Goal: Transaction & Acquisition: Purchase product/service

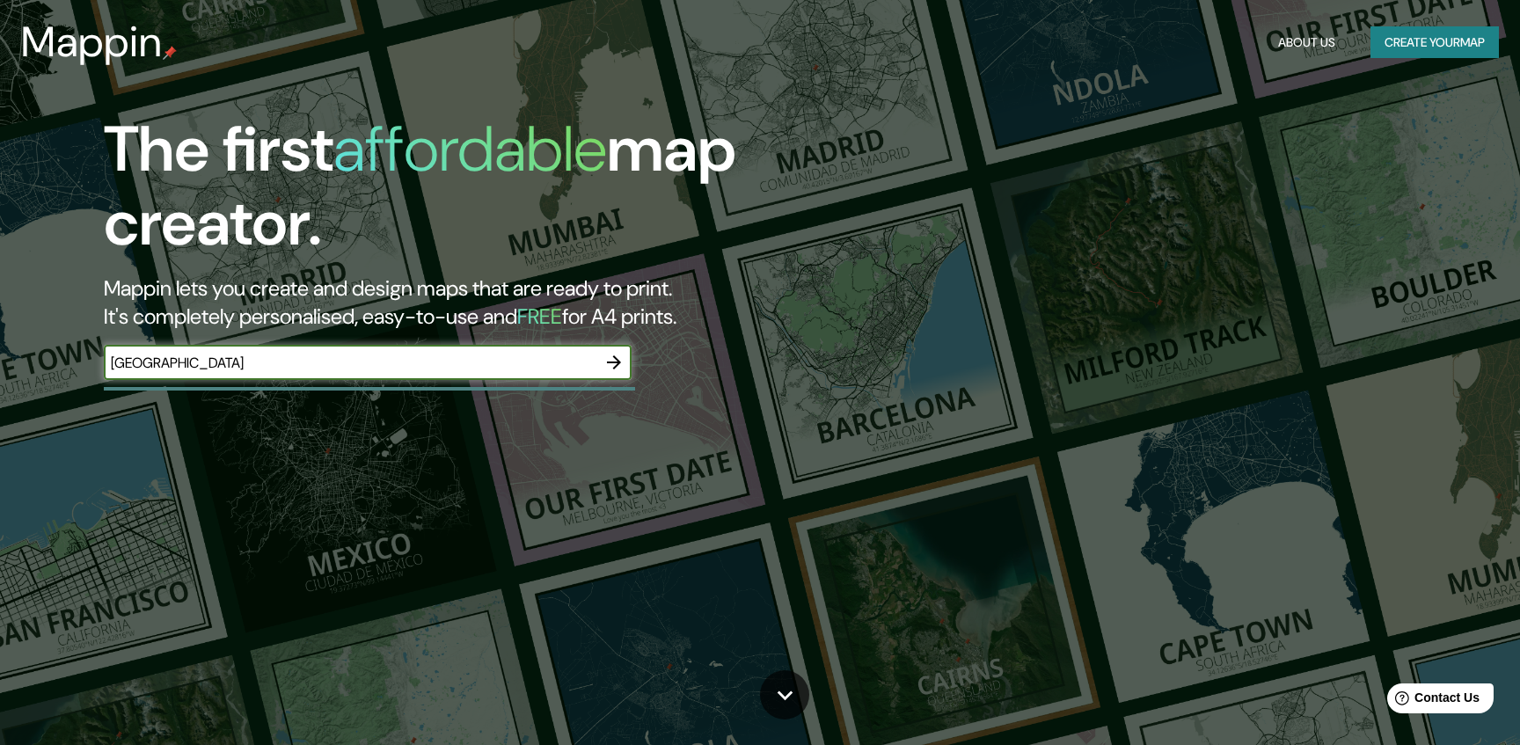
type input "[GEOGRAPHIC_DATA]"
click at [617, 362] on icon "button" at bounding box center [614, 362] width 14 height 14
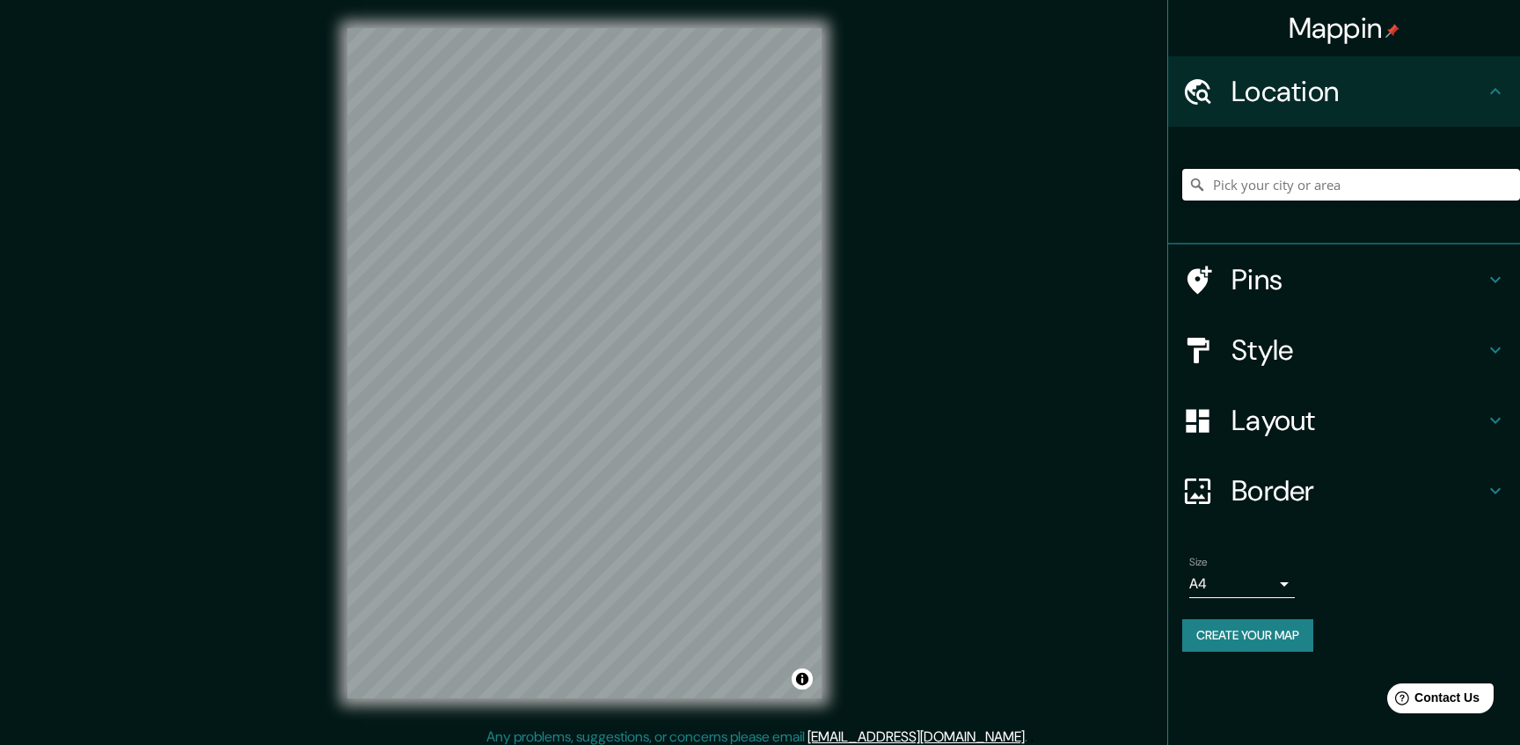
click at [1272, 184] on input "Pick your city or area" at bounding box center [1351, 185] width 338 height 32
click at [1279, 187] on input "Pick your city or area" at bounding box center [1351, 185] width 338 height 32
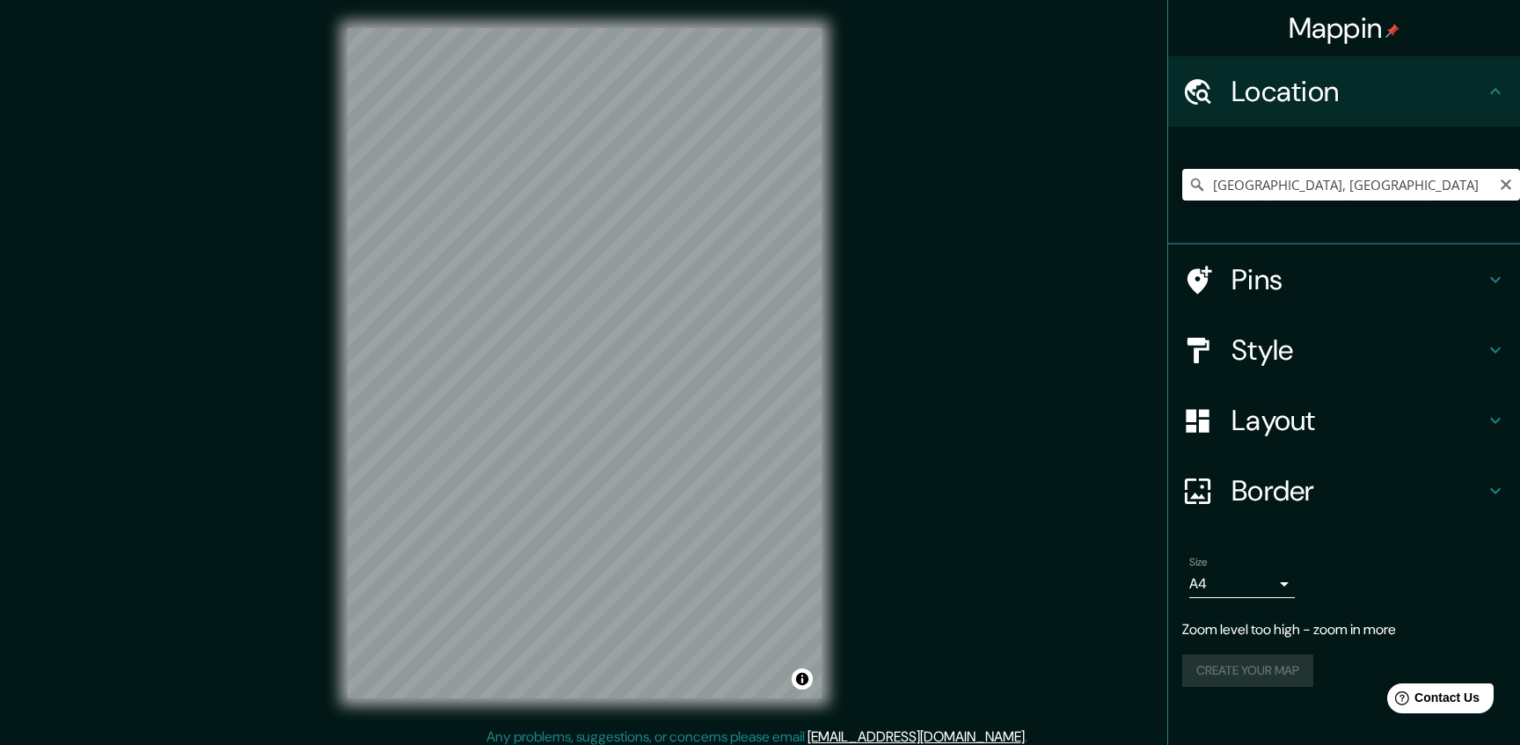
click at [1293, 194] on input "[GEOGRAPHIC_DATA], [GEOGRAPHIC_DATA]" at bounding box center [1351, 185] width 338 height 32
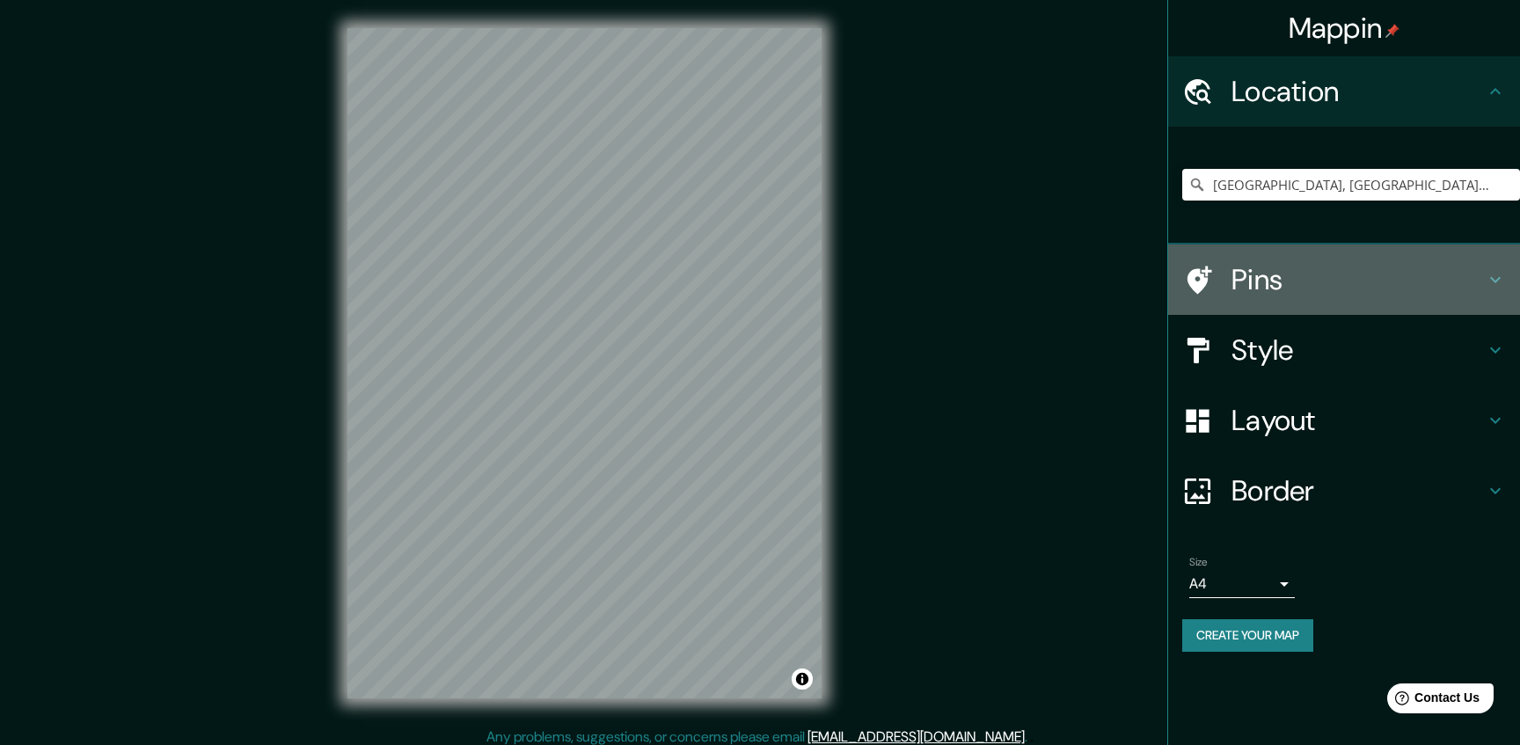
click at [1292, 287] on h4 "Pins" at bounding box center [1357, 279] width 253 height 35
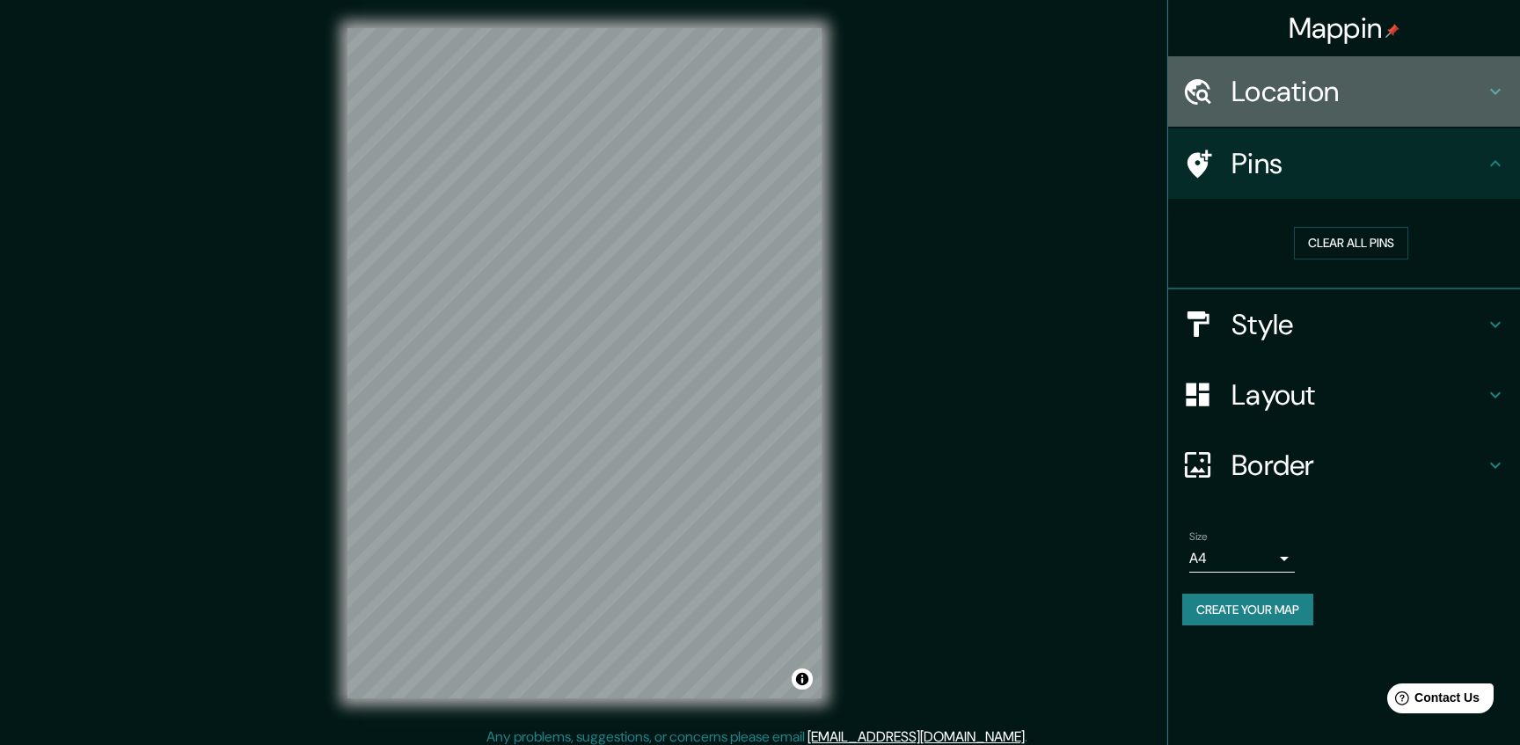
click at [1388, 94] on h4 "Location" at bounding box center [1357, 91] width 253 height 35
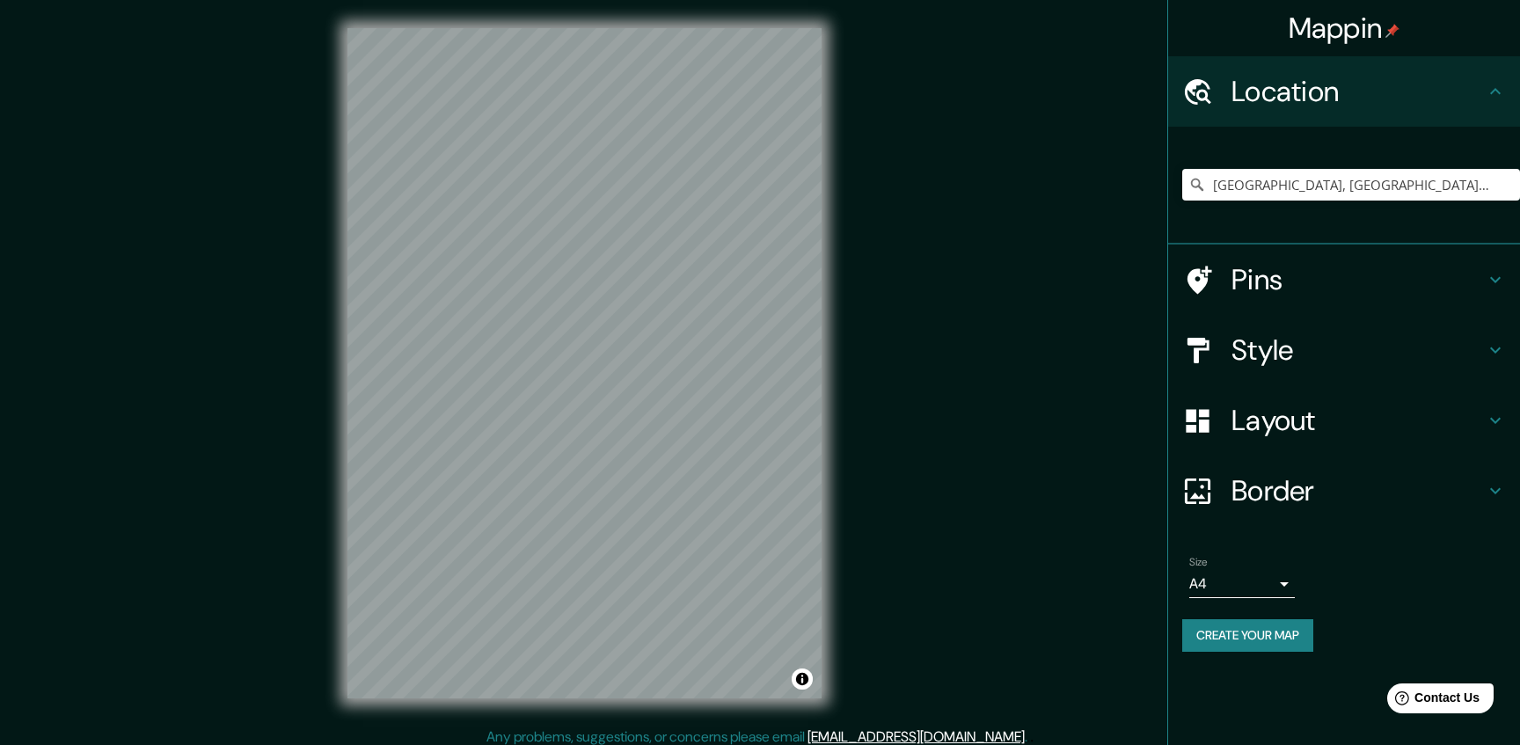
click at [1275, 426] on h4 "Layout" at bounding box center [1357, 420] width 253 height 35
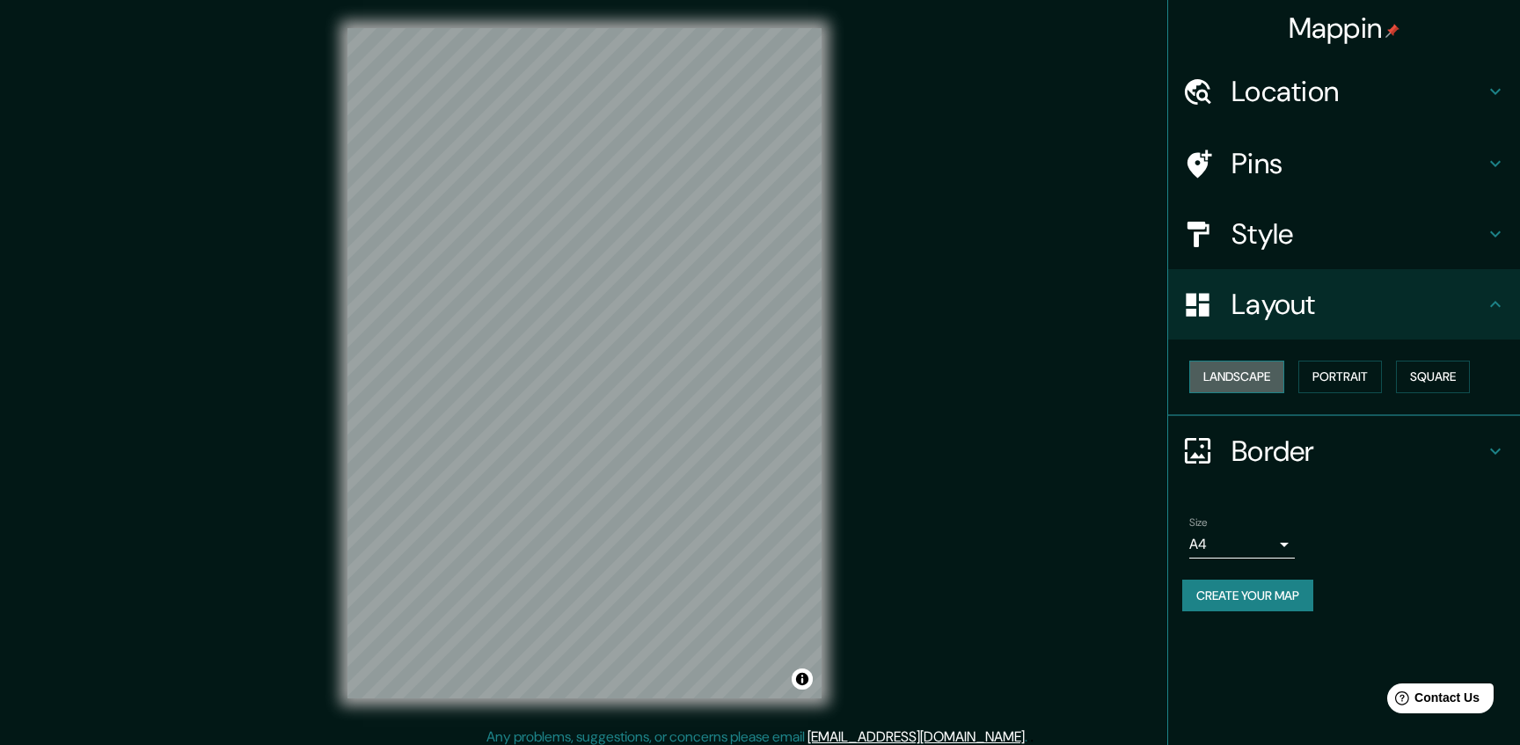
click at [1246, 377] on button "Landscape" at bounding box center [1236, 377] width 95 height 33
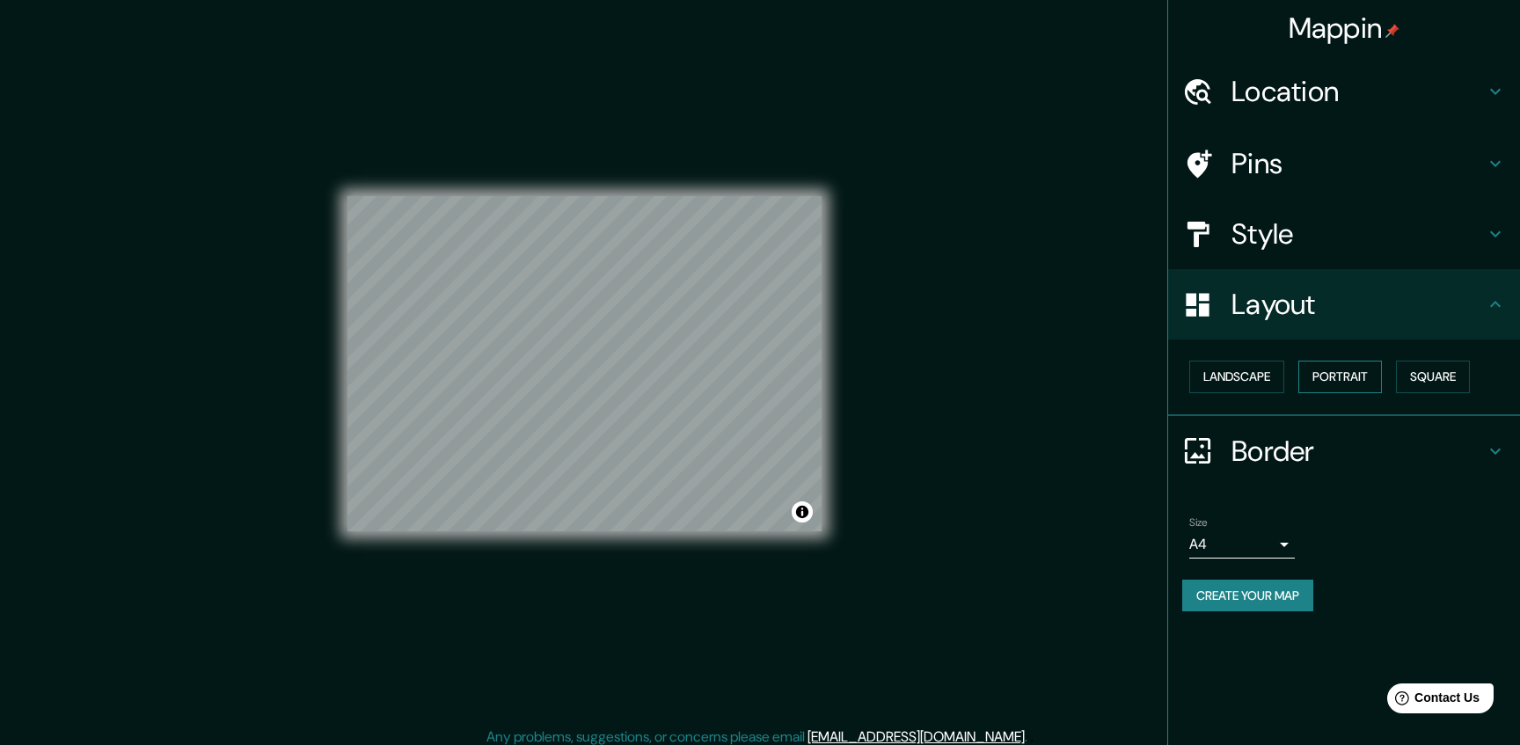
click at [1336, 382] on button "Portrait" at bounding box center [1340, 377] width 84 height 33
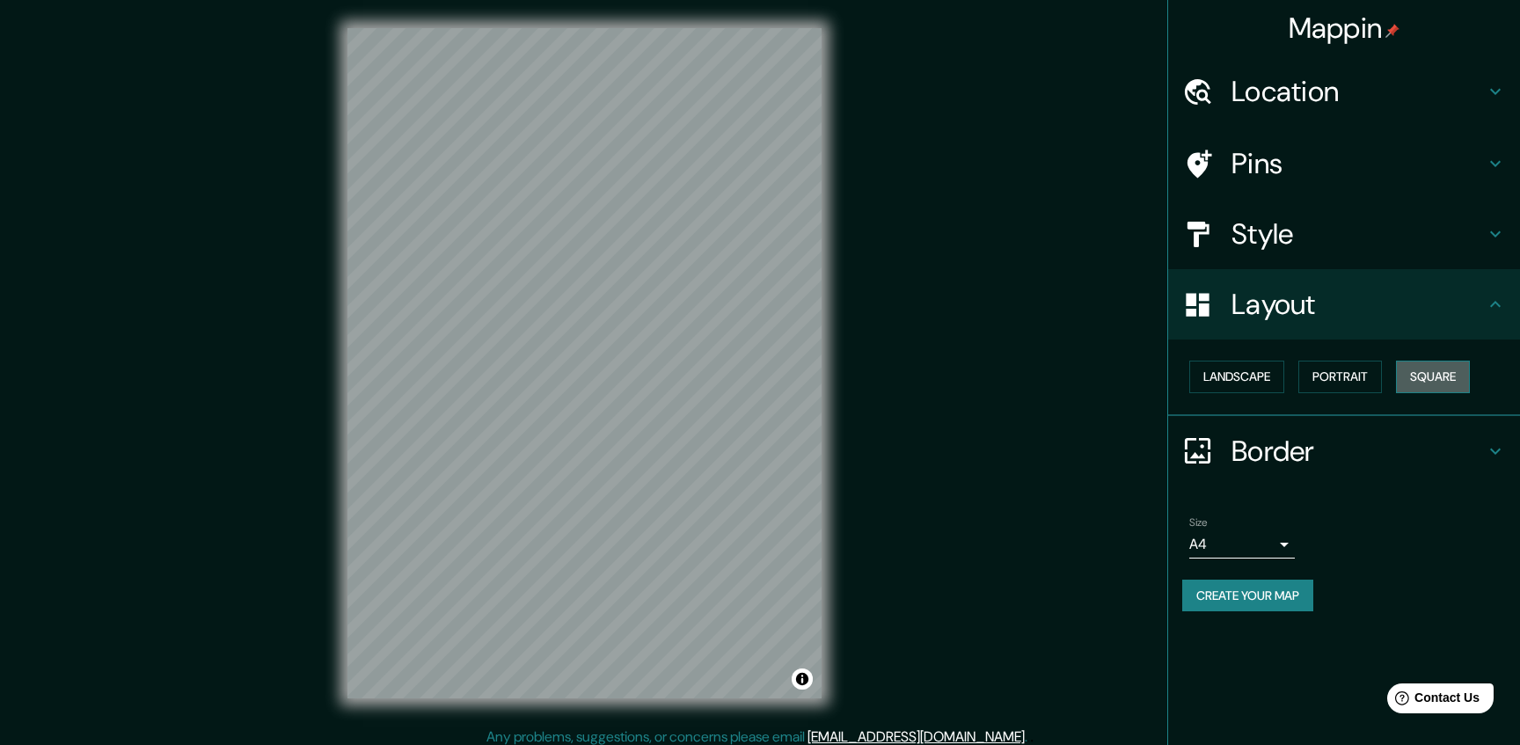
click at [1405, 387] on button "Square" at bounding box center [1433, 377] width 74 height 33
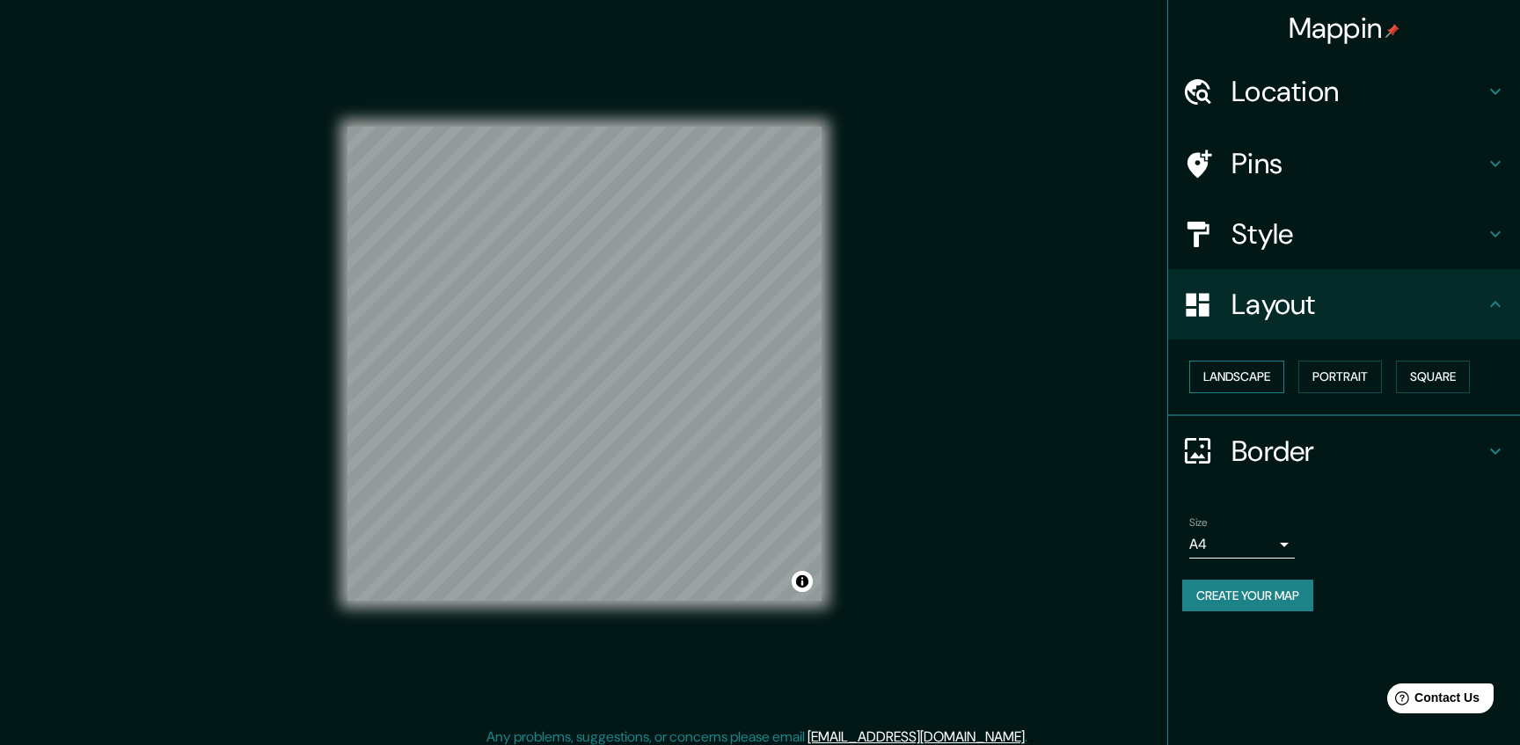
click at [1253, 389] on button "Landscape" at bounding box center [1236, 377] width 95 height 33
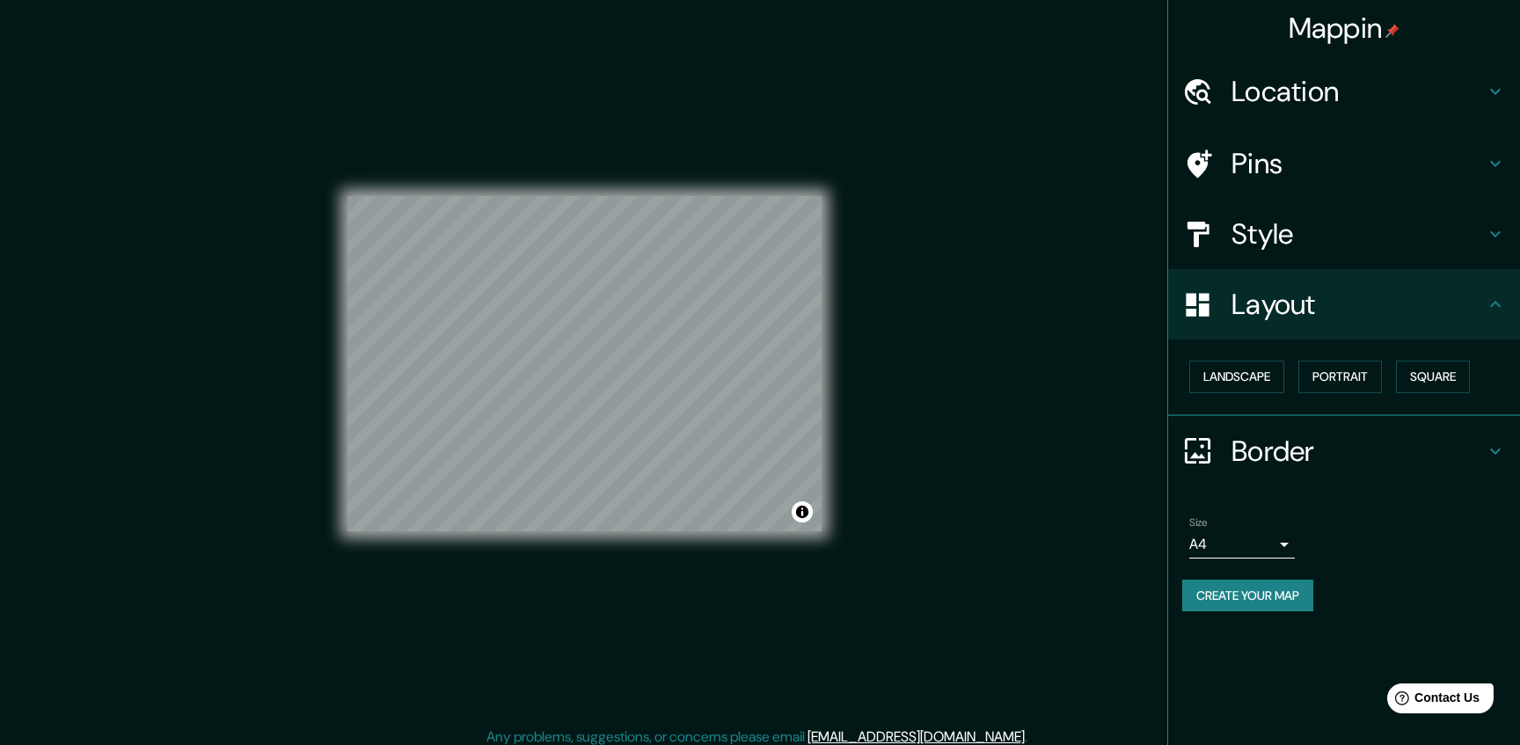
click at [1284, 212] on div "Style" at bounding box center [1344, 234] width 352 height 70
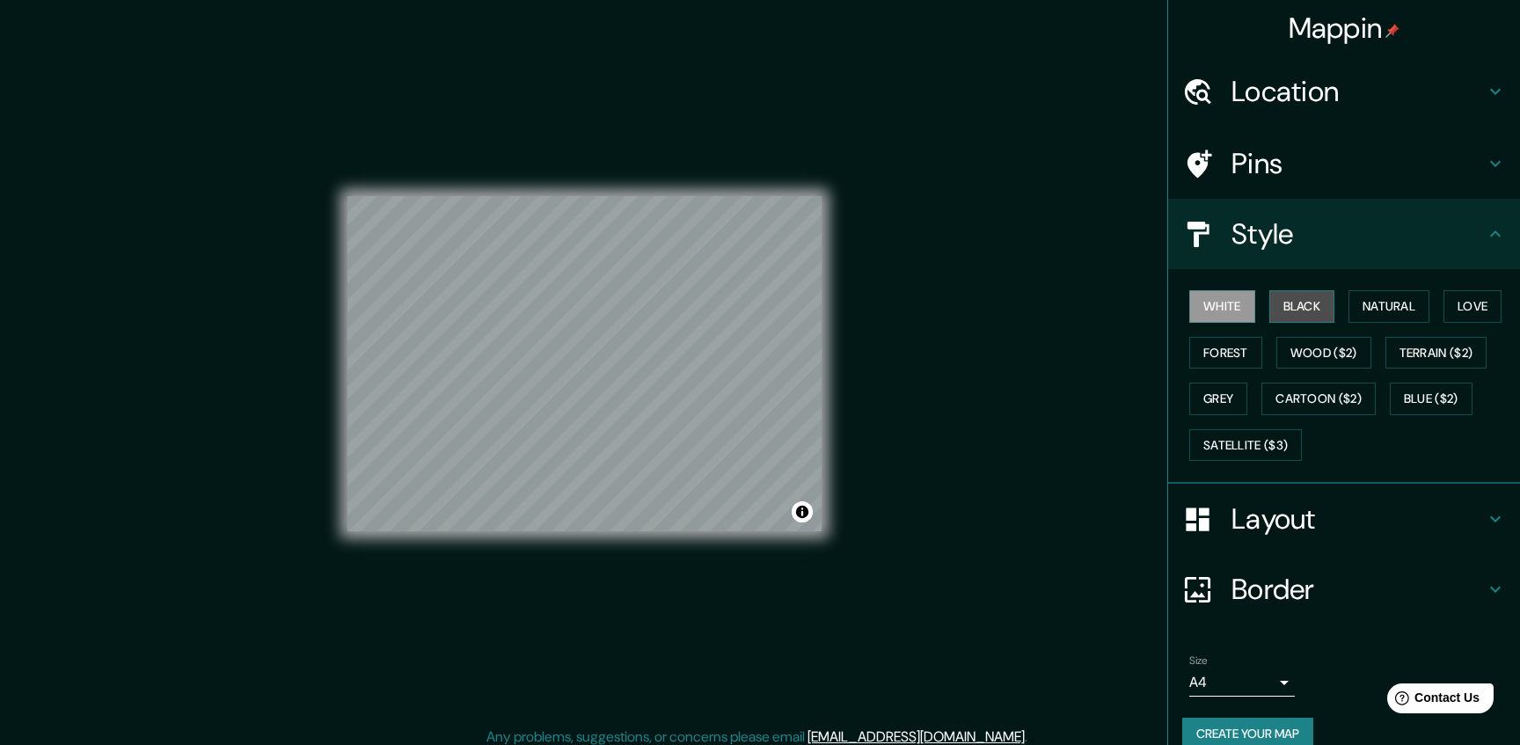
click at [1289, 301] on button "Black" at bounding box center [1302, 306] width 66 height 33
click at [1370, 314] on button "Natural" at bounding box center [1388, 306] width 81 height 33
click at [1480, 305] on button "Love" at bounding box center [1472, 306] width 58 height 33
click at [1224, 355] on button "Forest" at bounding box center [1225, 353] width 73 height 33
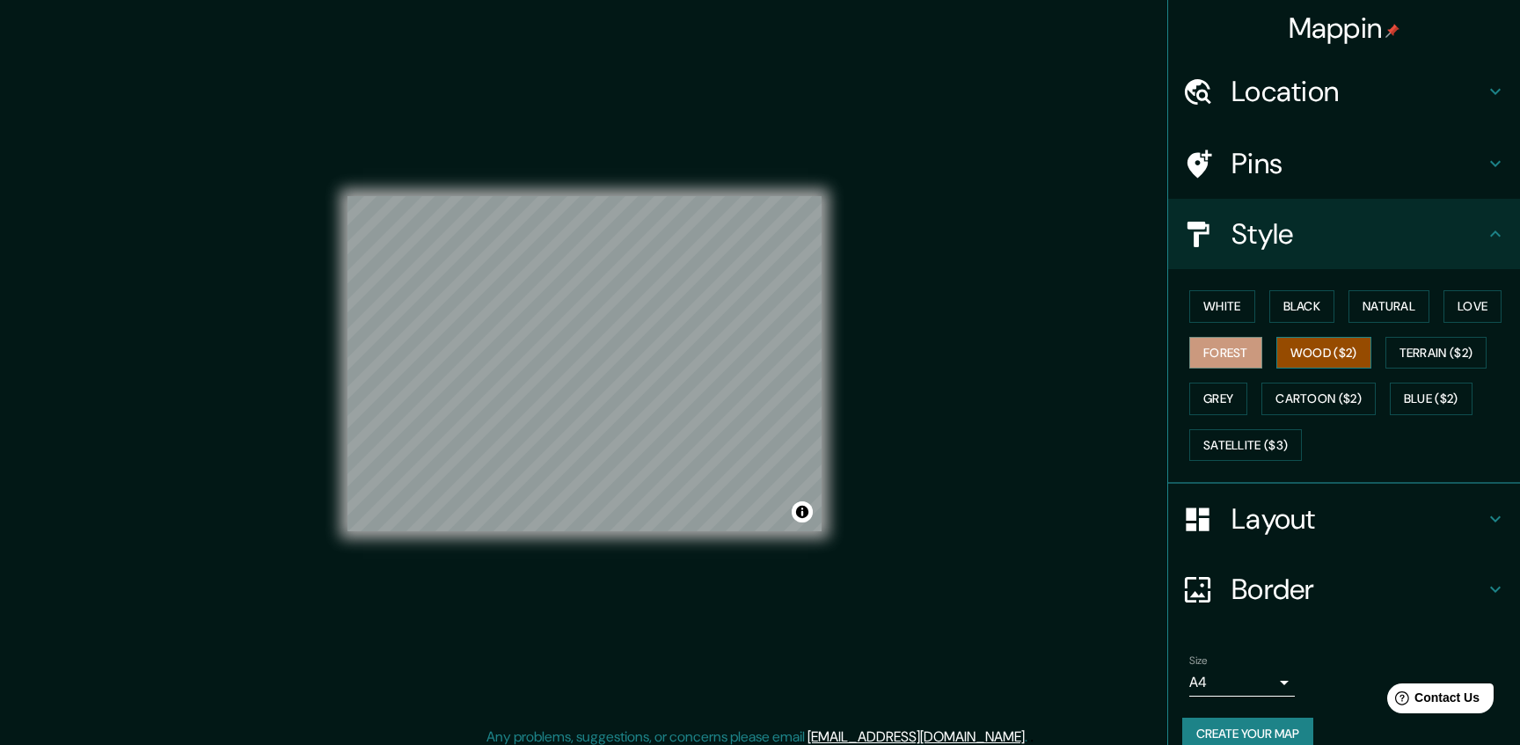
click at [1324, 354] on button "Wood ($2)" at bounding box center [1323, 353] width 95 height 33
click at [1417, 358] on button "Terrain ($2)" at bounding box center [1436, 353] width 102 height 33
click at [1333, 361] on button "Wood ($2)" at bounding box center [1323, 353] width 95 height 33
click at [1233, 403] on button "Grey" at bounding box center [1218, 399] width 58 height 33
click at [1231, 367] on button "Forest" at bounding box center [1225, 353] width 73 height 33
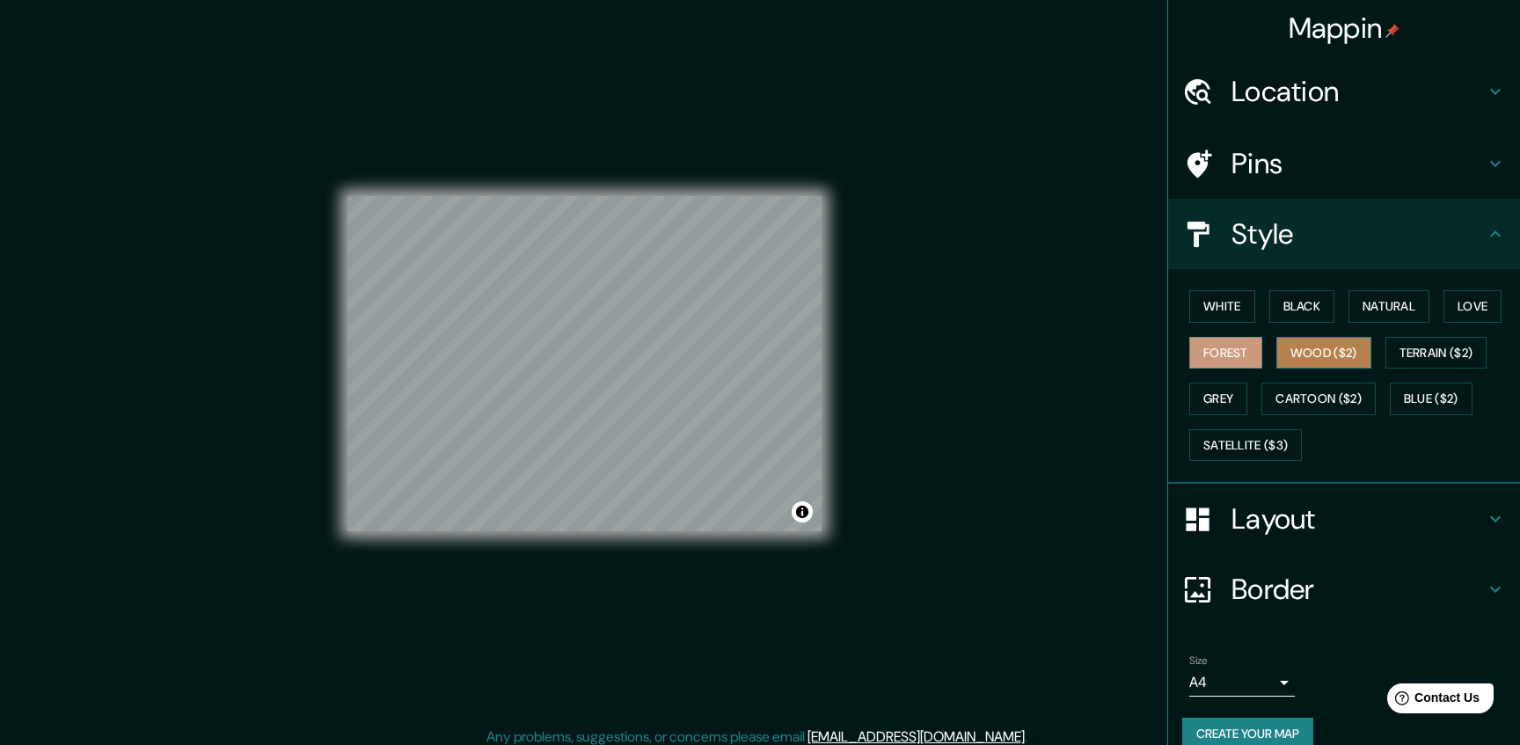
click at [1306, 360] on button "Wood ($2)" at bounding box center [1323, 353] width 95 height 33
click at [1474, 353] on button "Terrain ($2)" at bounding box center [1436, 353] width 102 height 33
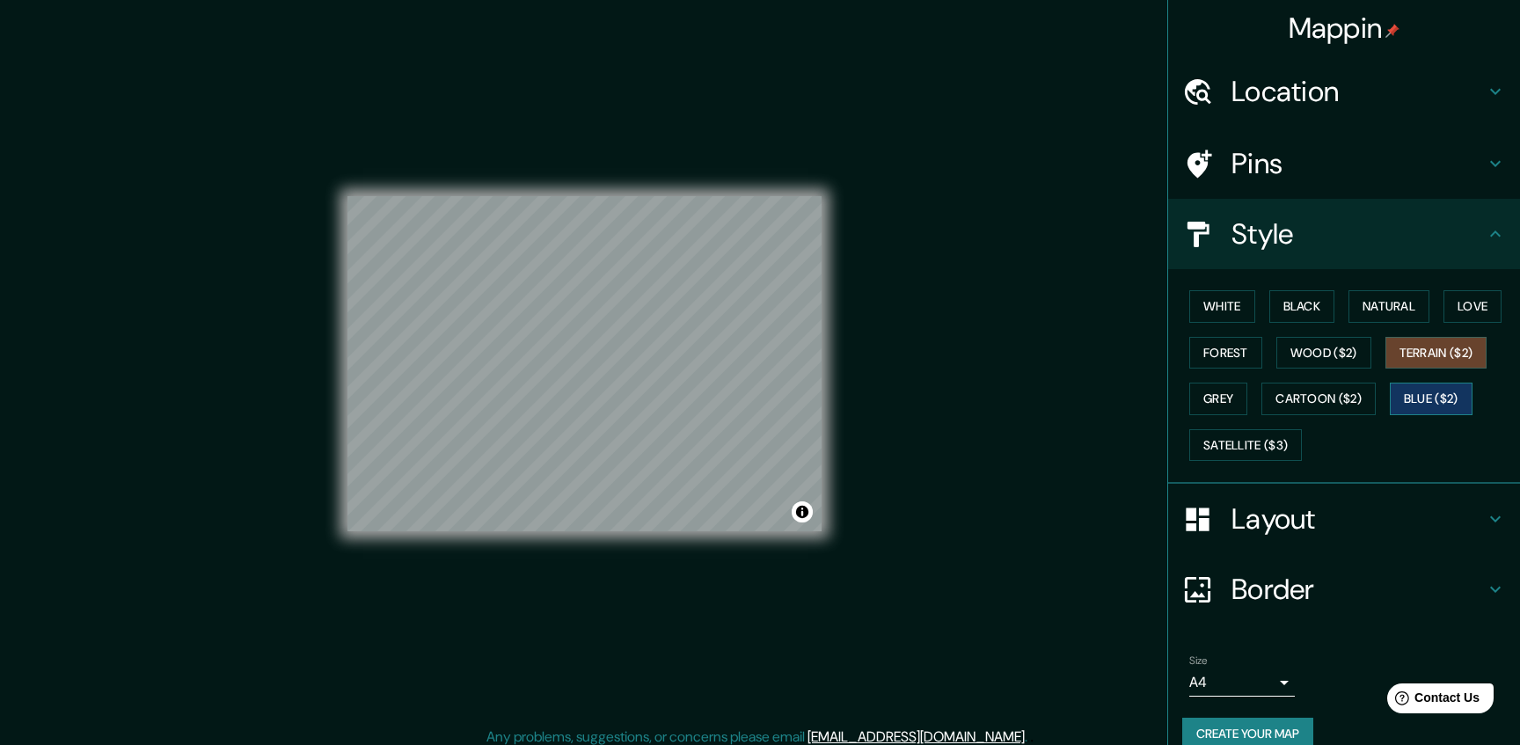
click at [1452, 405] on button "Blue ($2)" at bounding box center [1431, 399] width 83 height 33
click at [1358, 405] on button "Cartoon ($2)" at bounding box center [1318, 399] width 114 height 33
click at [1296, 246] on h4 "Style" at bounding box center [1357, 233] width 253 height 35
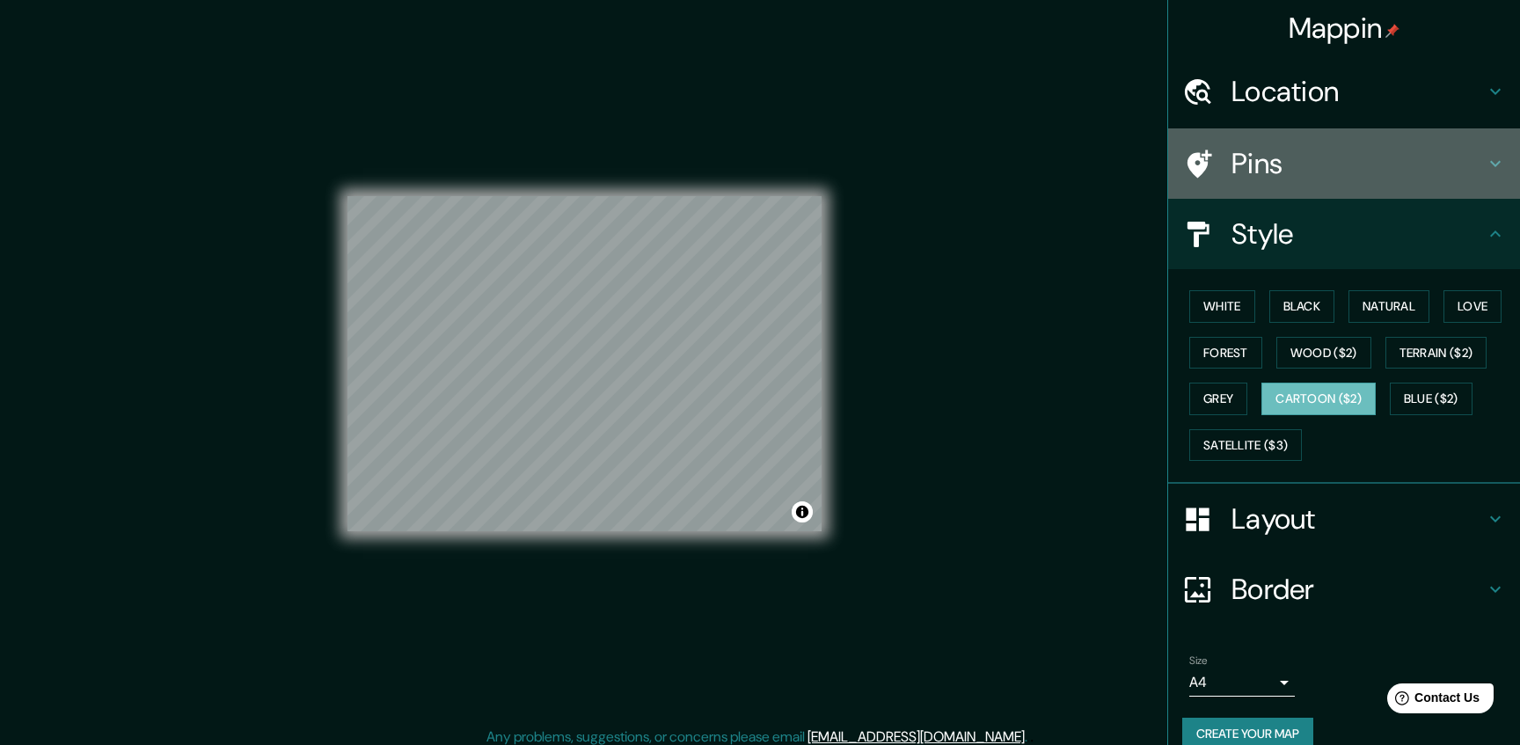
click at [1358, 181] on div "Pins" at bounding box center [1344, 163] width 352 height 70
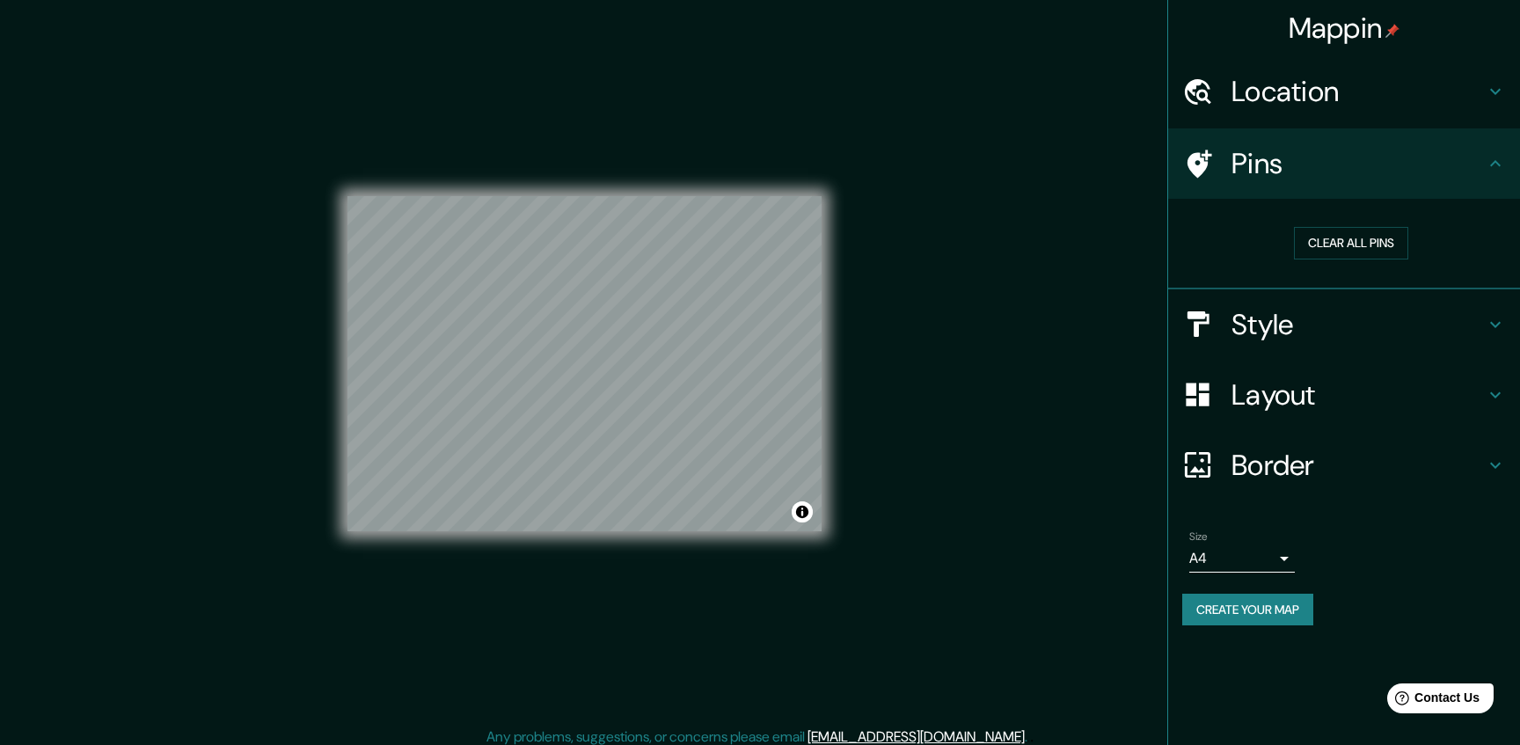
click at [1431, 273] on div "Clear all pins" at bounding box center [1344, 244] width 352 height 91
click at [1391, 79] on h4 "Location" at bounding box center [1357, 91] width 253 height 35
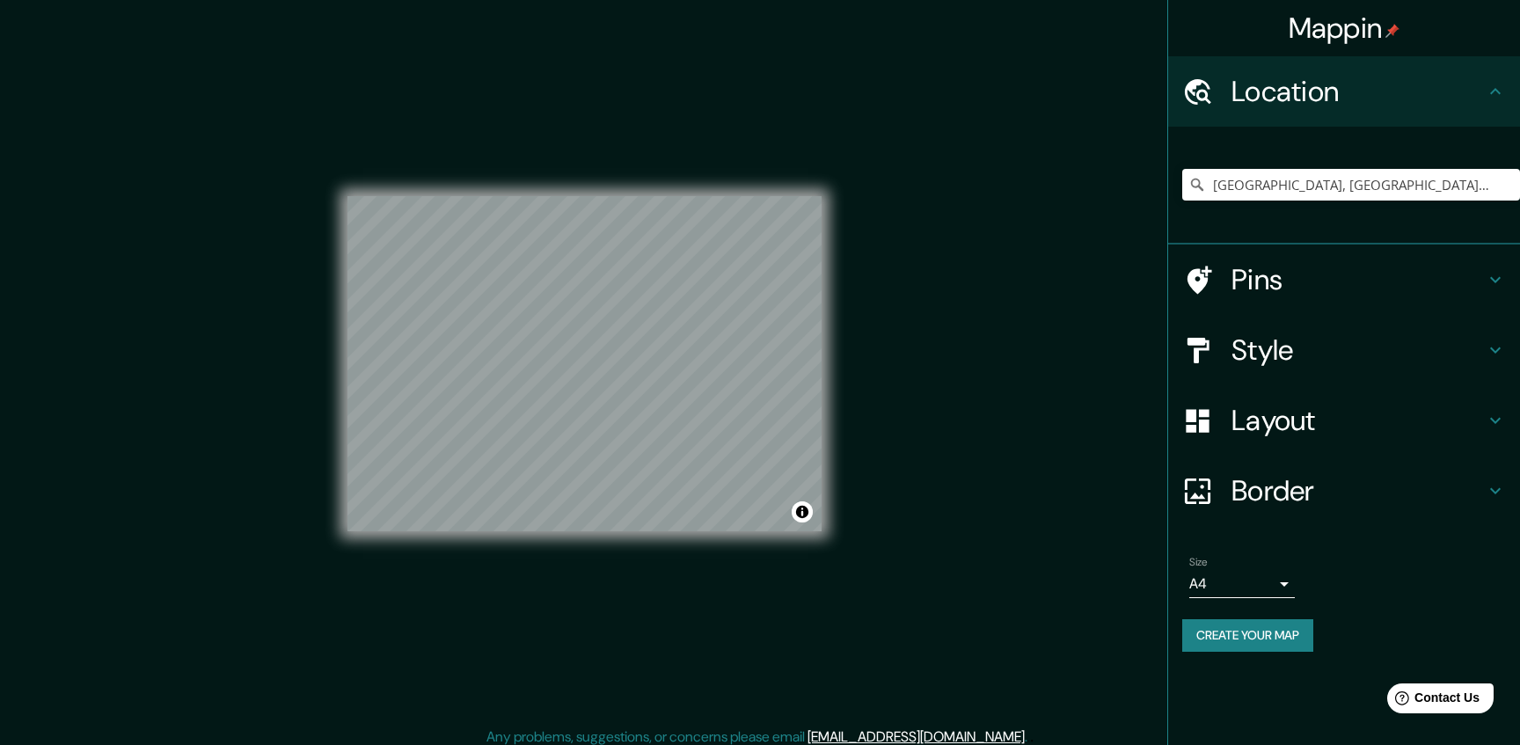
scroll to position [10, 0]
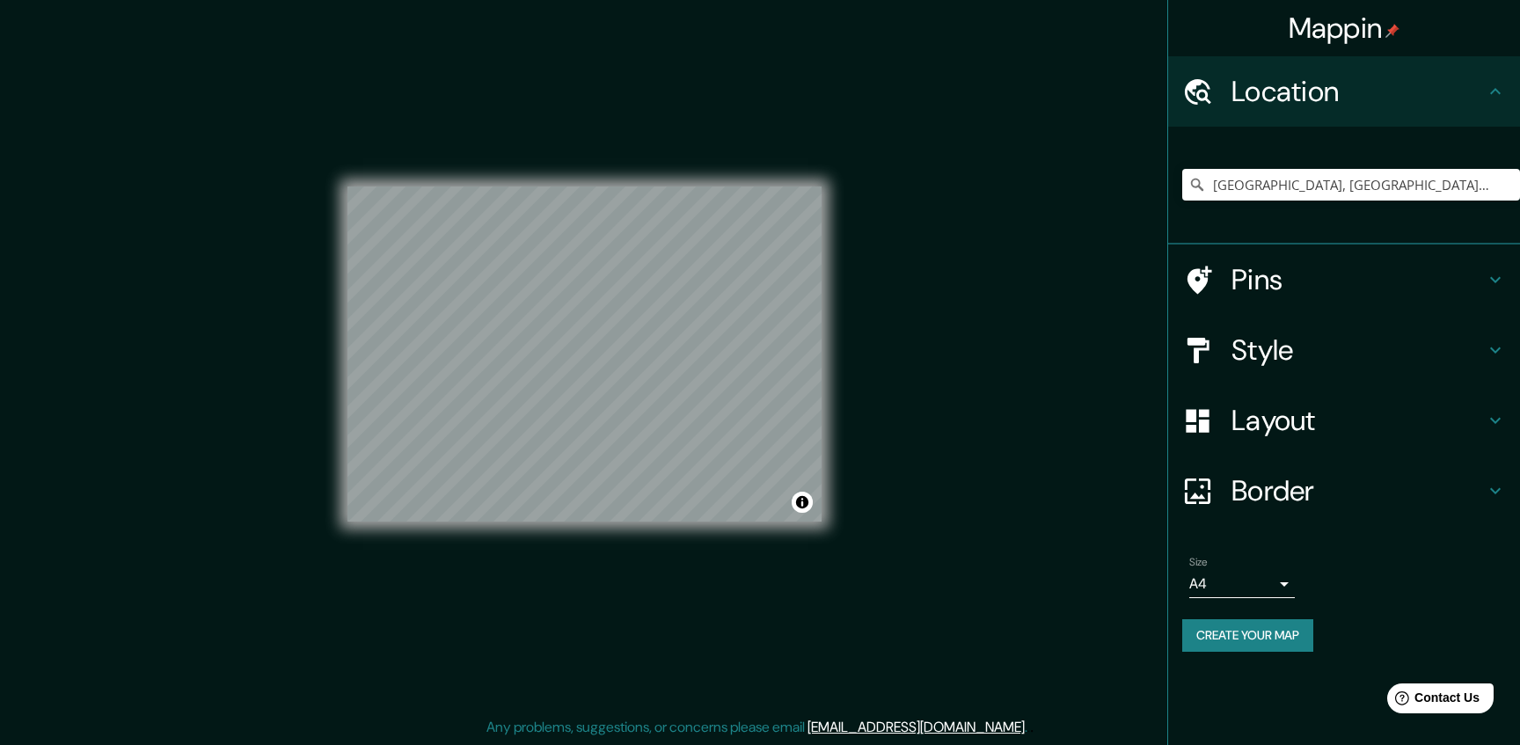
click at [1253, 585] on body "Mappin Location [GEOGRAPHIC_DATA], [GEOGRAPHIC_DATA], [GEOGRAPHIC_DATA] Pins St…" at bounding box center [760, 362] width 1520 height 745
click at [1253, 585] on div at bounding box center [760, 372] width 1520 height 745
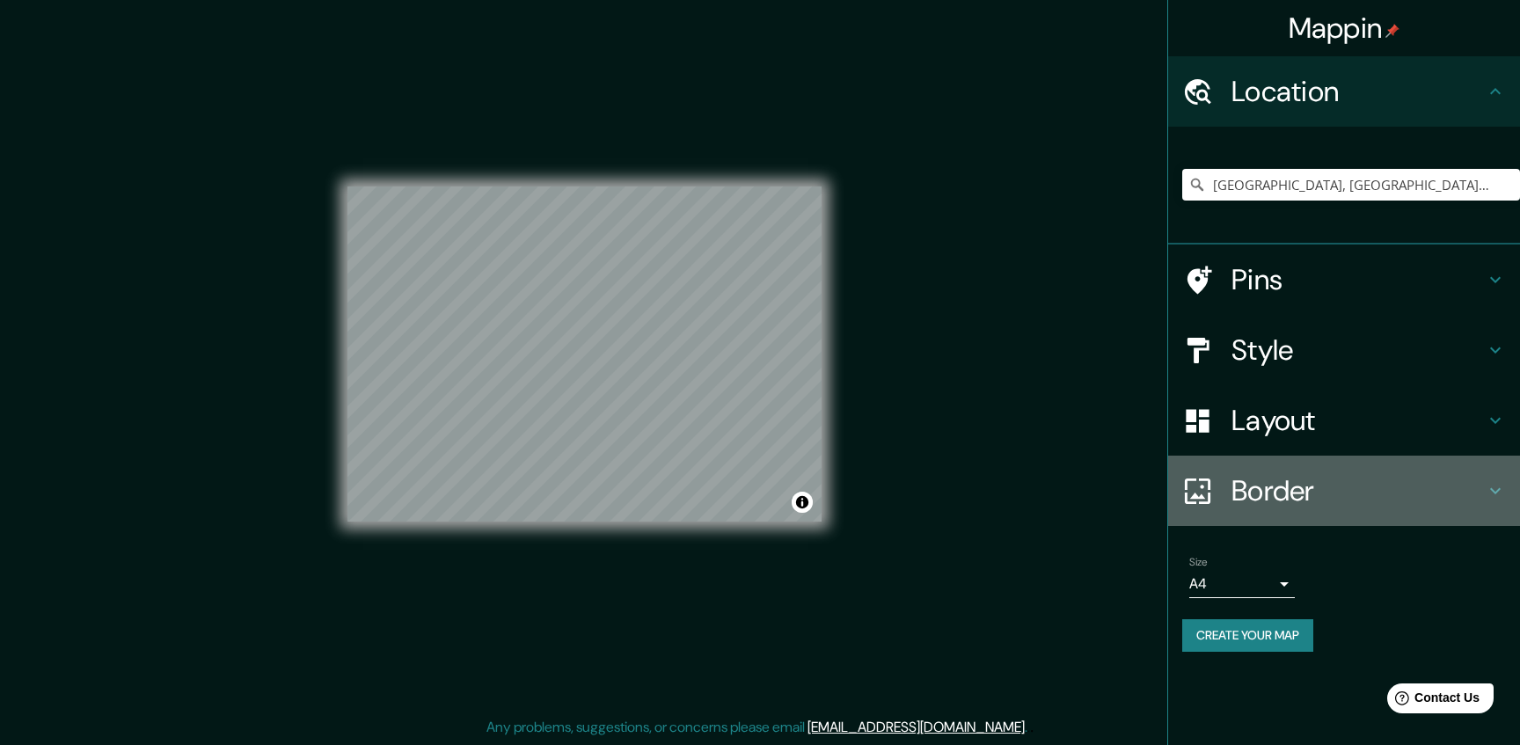
click at [1294, 487] on h4 "Border" at bounding box center [1357, 490] width 253 height 35
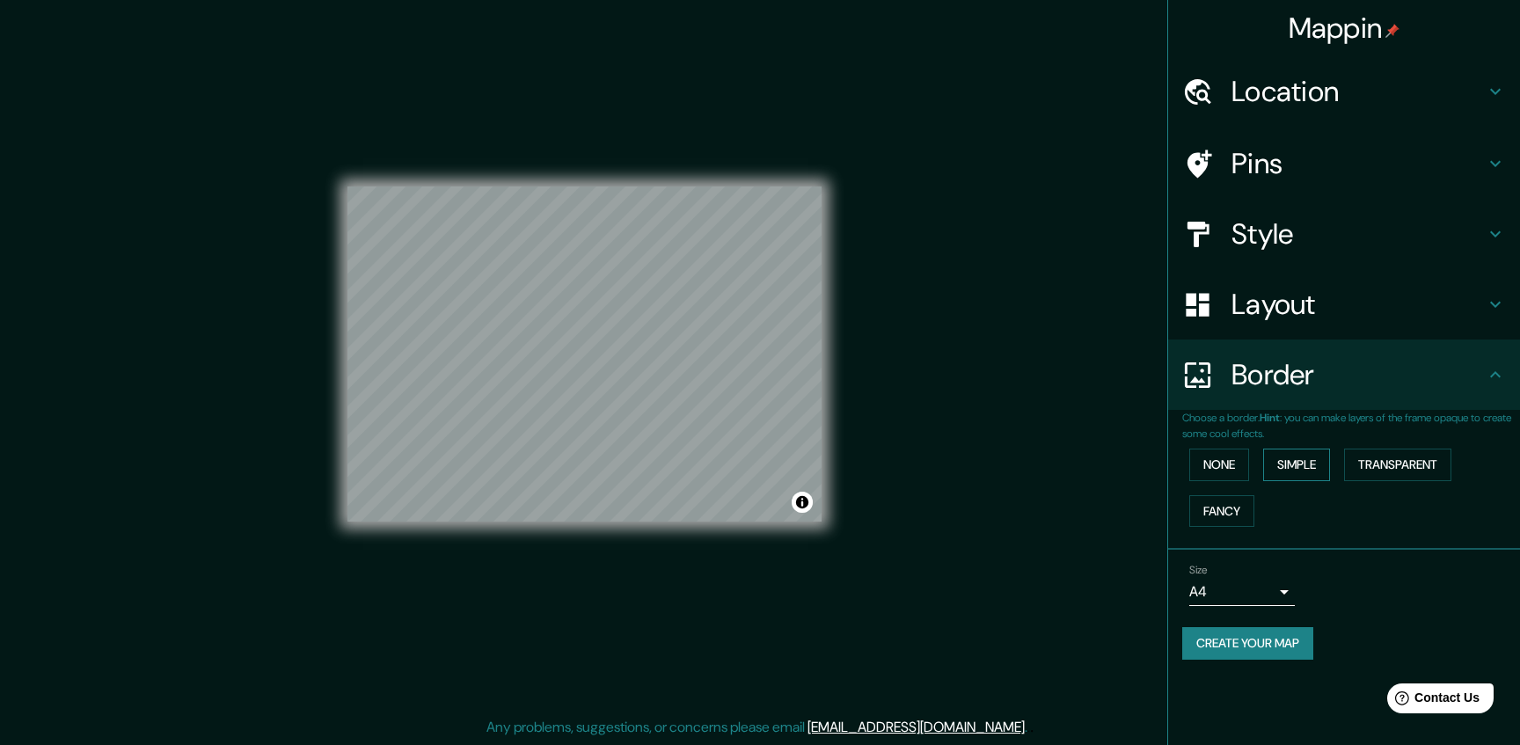
click at [1312, 465] on button "Simple" at bounding box center [1296, 465] width 67 height 33
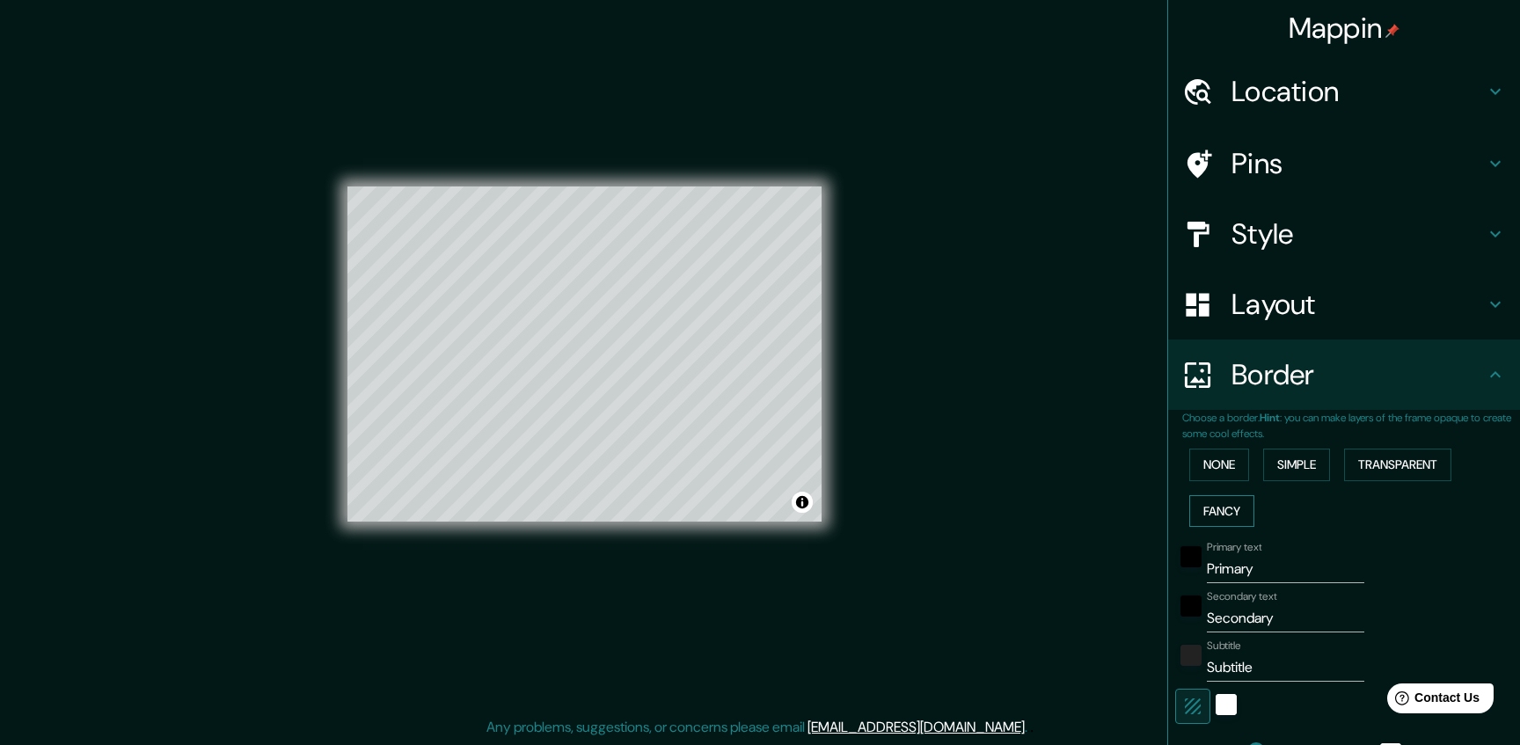
click at [1233, 503] on button "Fancy" at bounding box center [1221, 511] width 65 height 33
click at [1385, 461] on button "Transparent" at bounding box center [1397, 465] width 107 height 33
click at [1249, 466] on button "None" at bounding box center [1219, 465] width 60 height 33
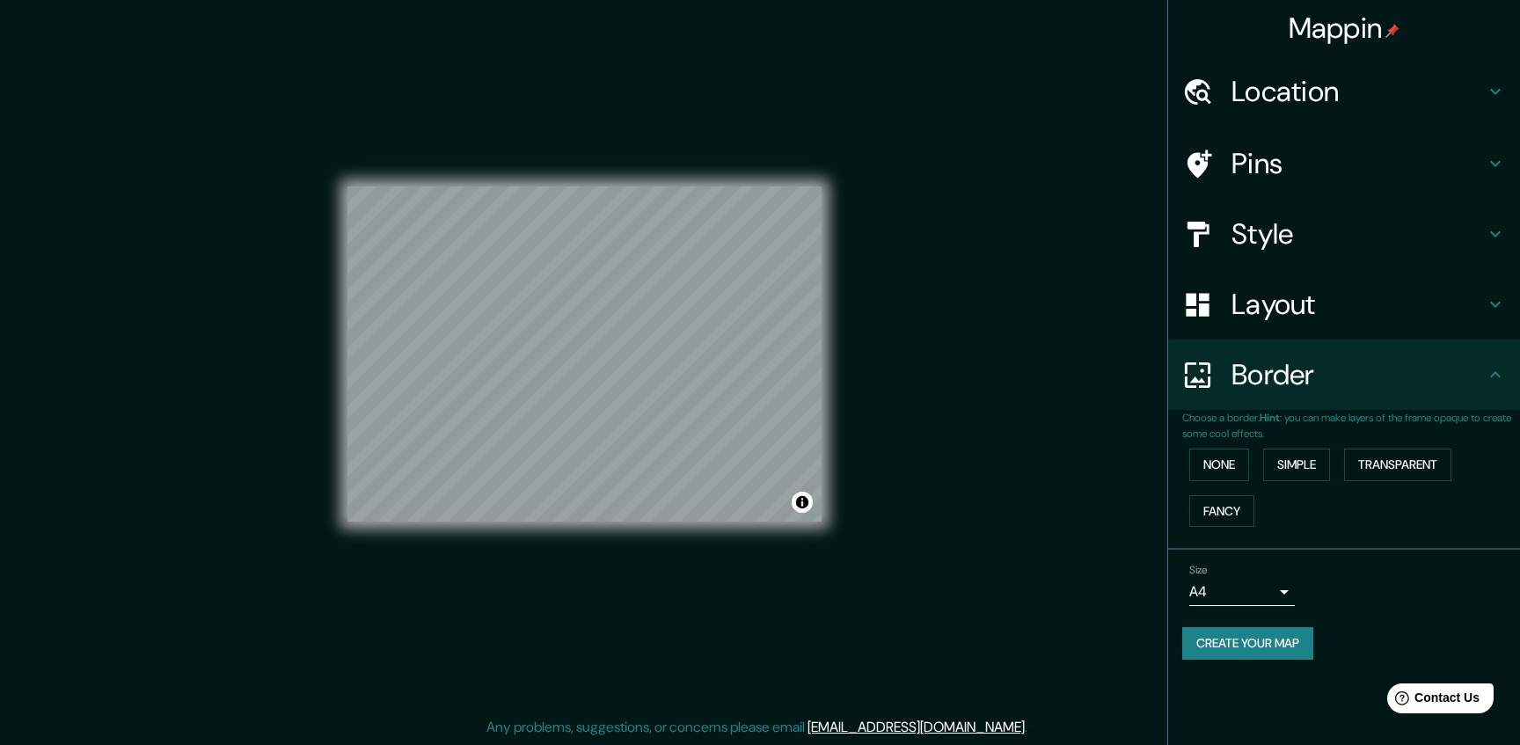
click at [1267, 357] on h4 "Border" at bounding box center [1357, 374] width 253 height 35
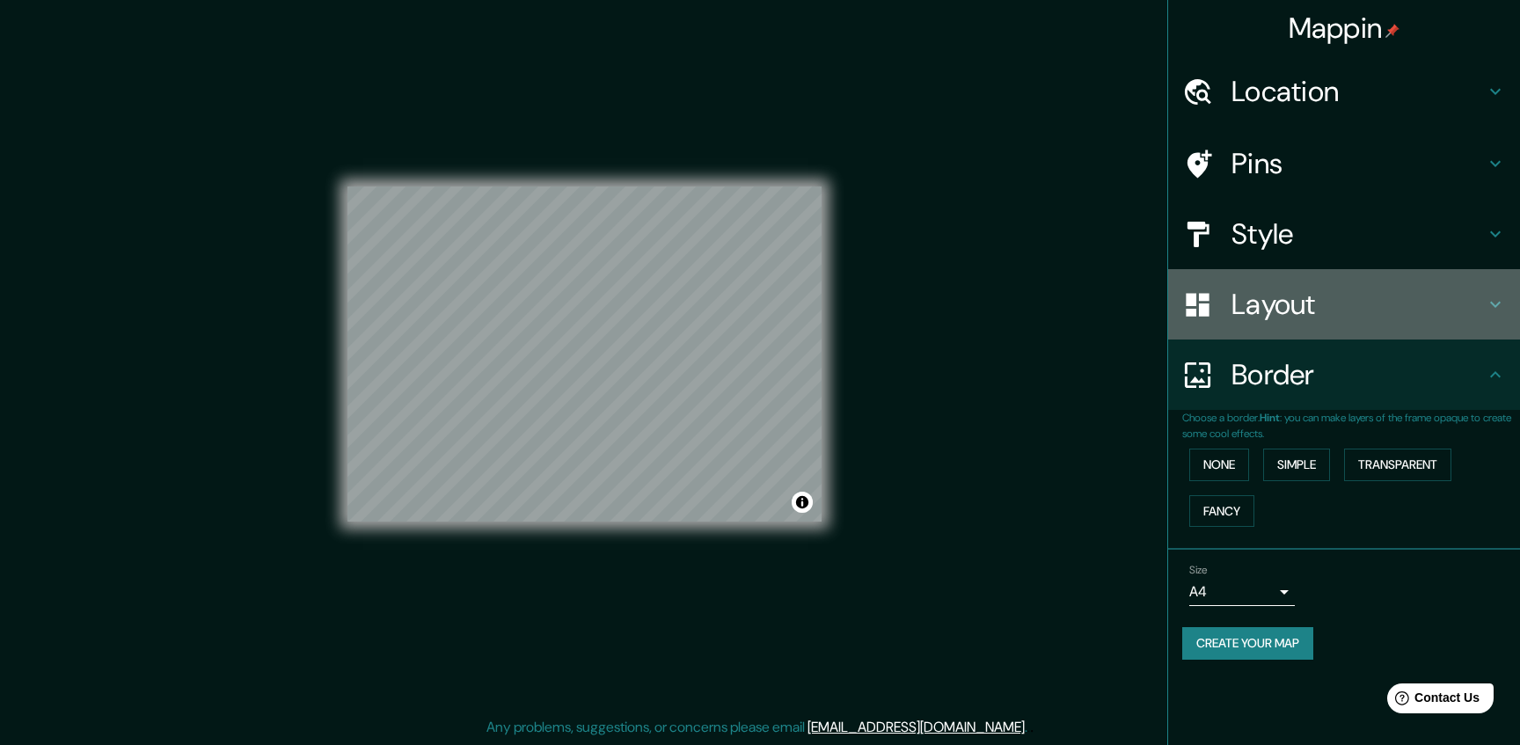
click at [1297, 321] on h4 "Layout" at bounding box center [1357, 304] width 253 height 35
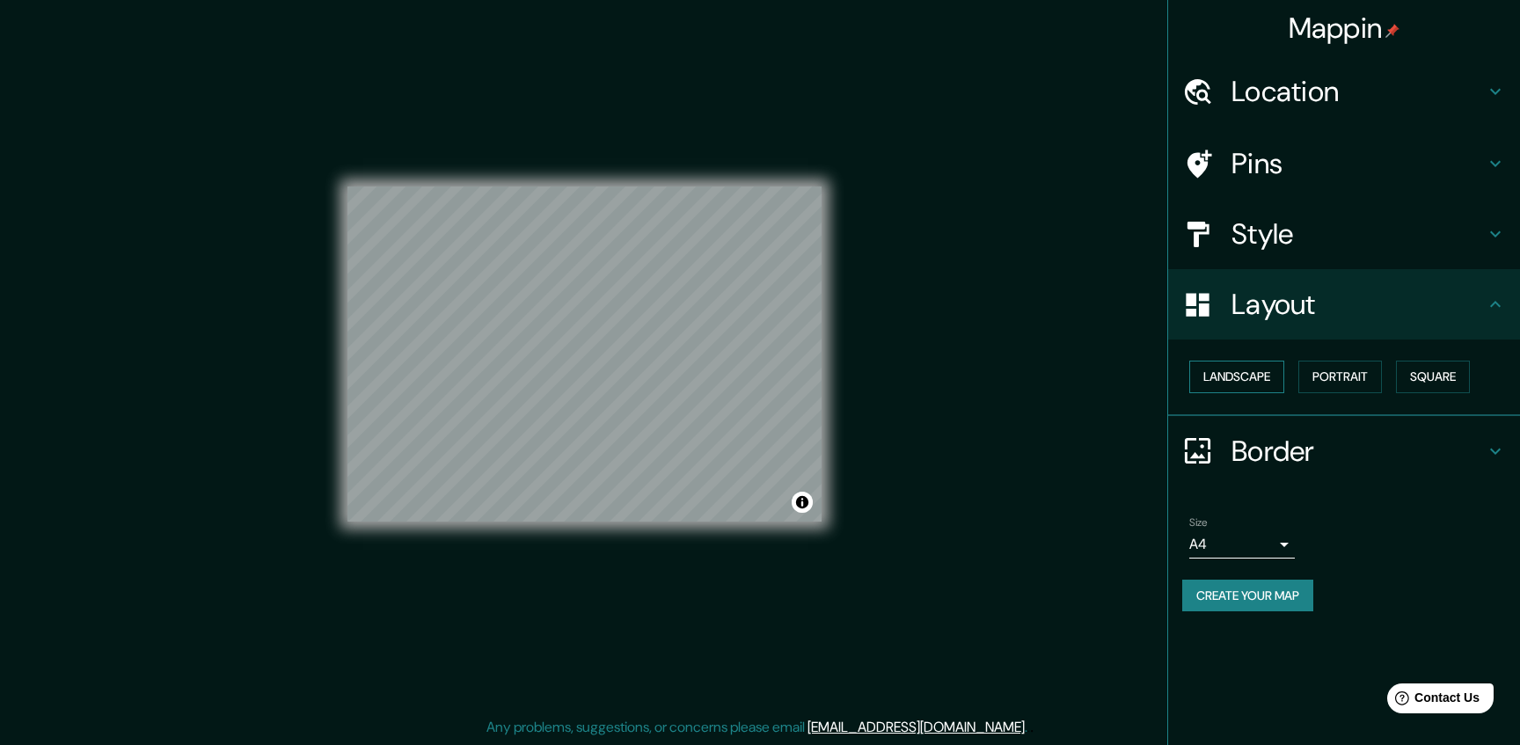
click at [1266, 373] on button "Landscape" at bounding box center [1236, 377] width 95 height 33
click at [1353, 376] on button "Portrait" at bounding box center [1340, 377] width 84 height 33
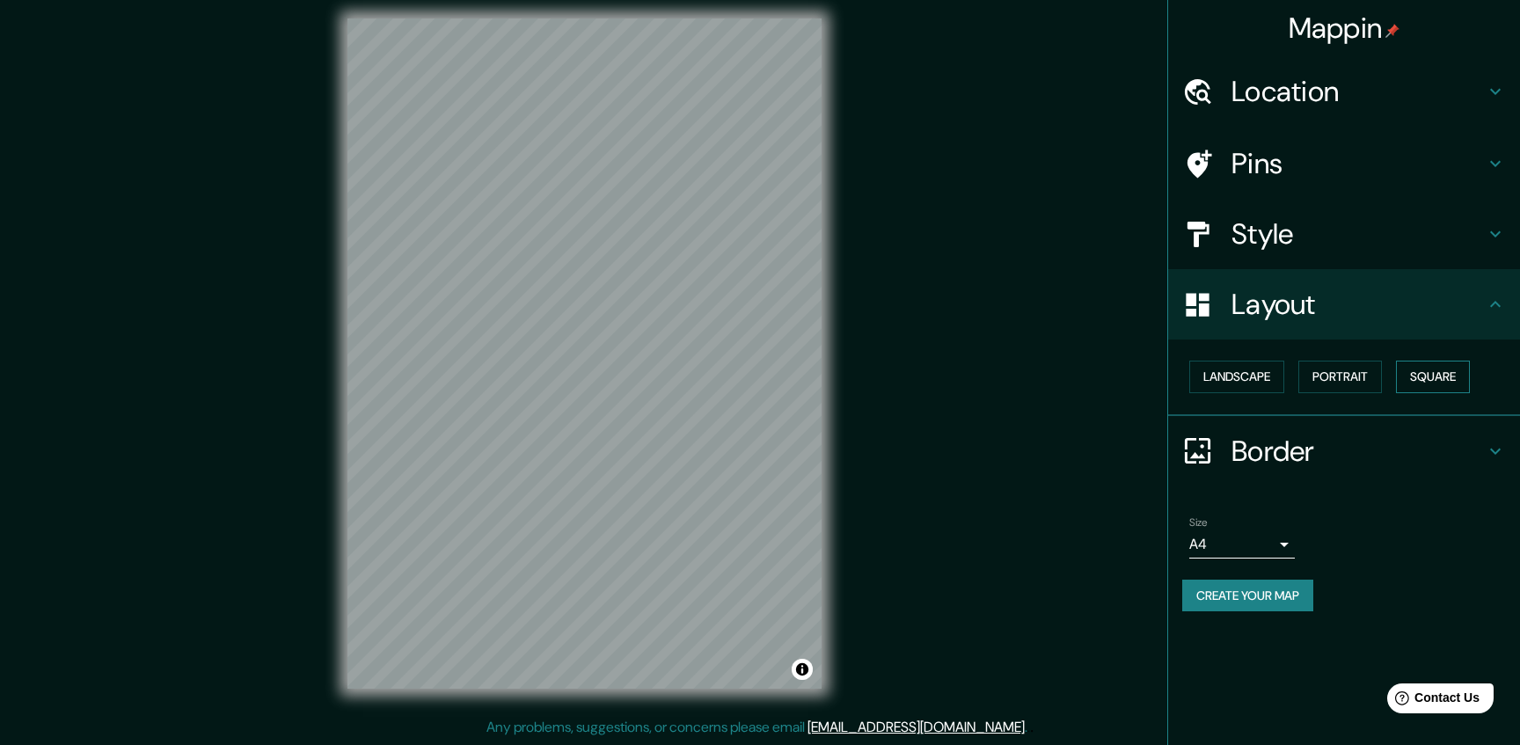
click at [1426, 374] on button "Square" at bounding box center [1433, 377] width 74 height 33
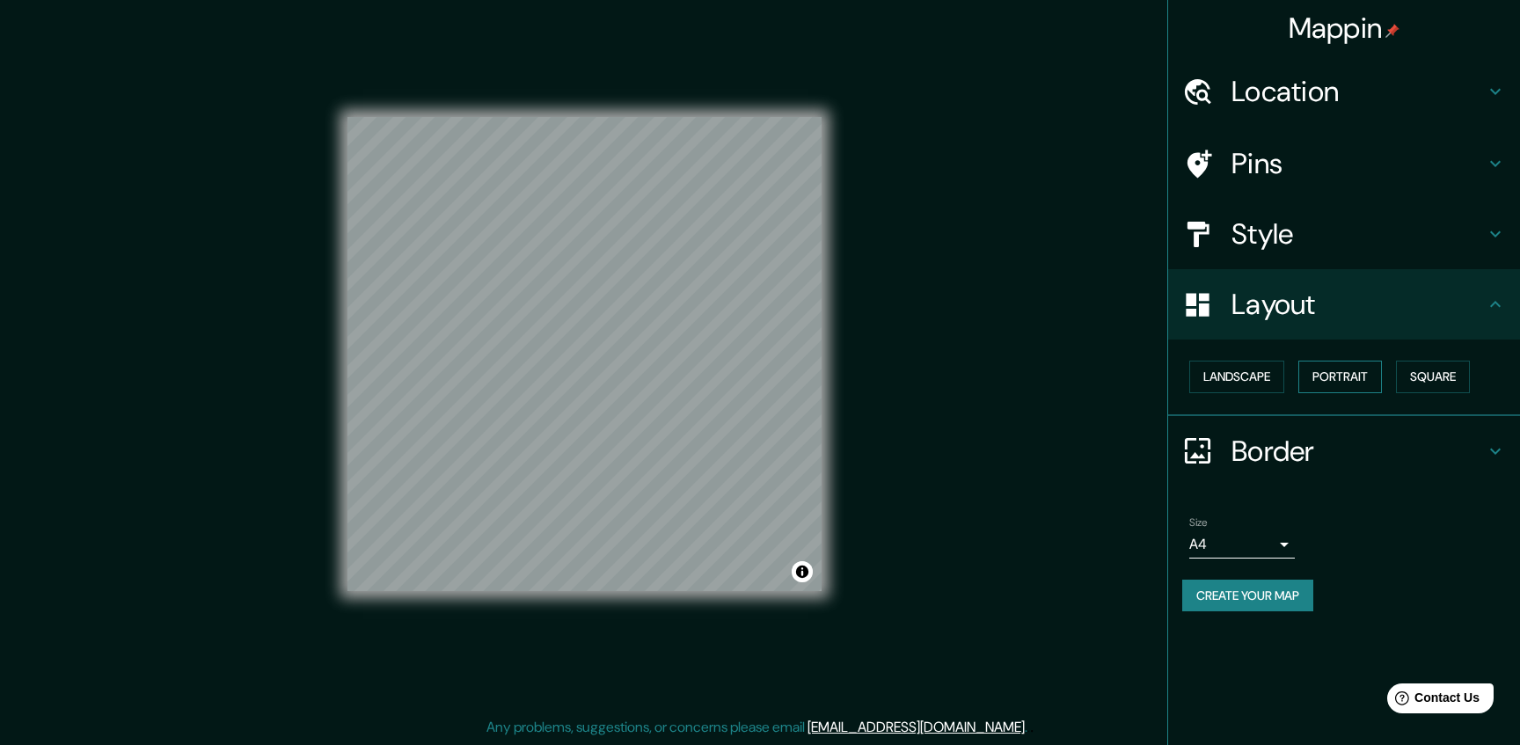
click at [1353, 375] on button "Portrait" at bounding box center [1340, 377] width 84 height 33
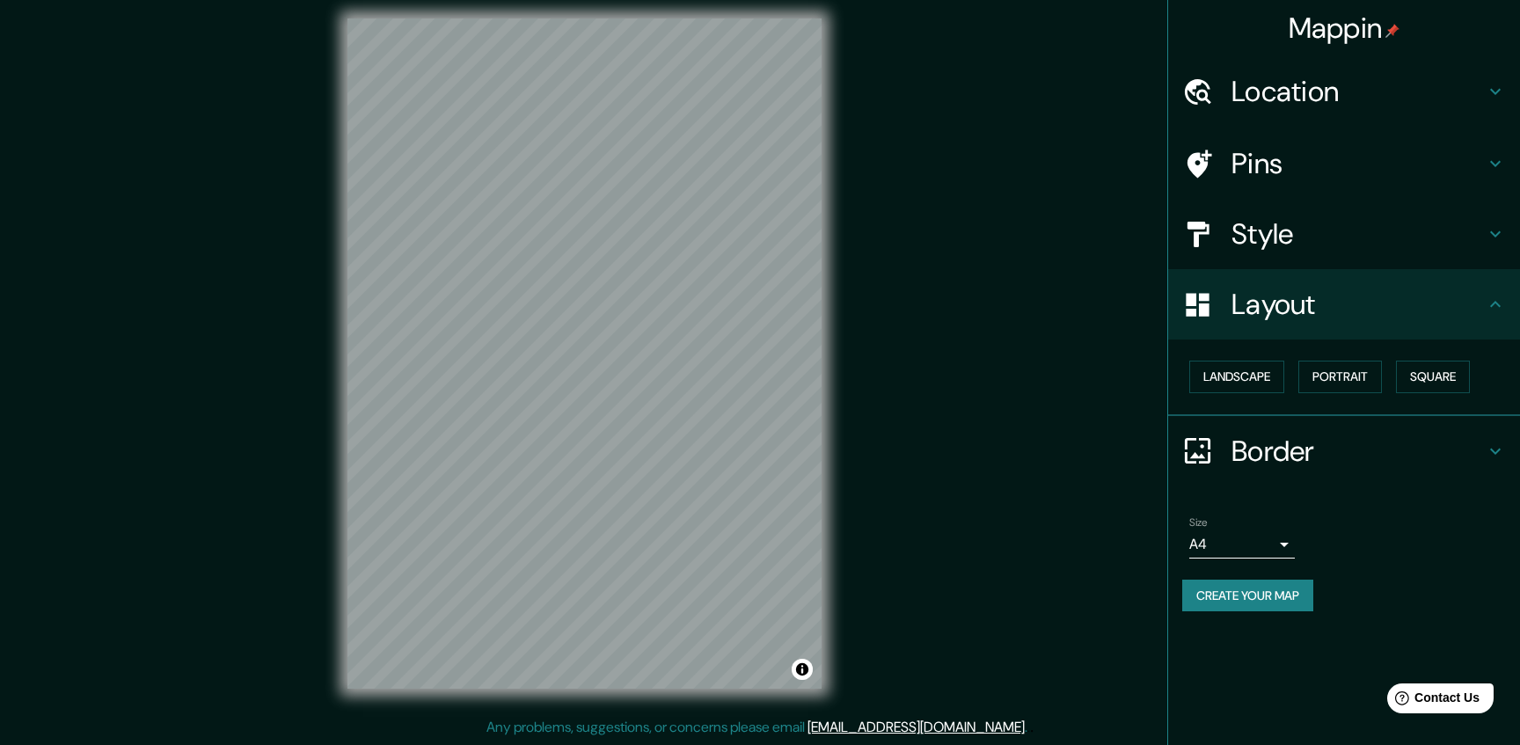
click at [1297, 296] on h4 "Layout" at bounding box center [1357, 304] width 253 height 35
click at [1343, 162] on h4 "Pins" at bounding box center [1357, 163] width 253 height 35
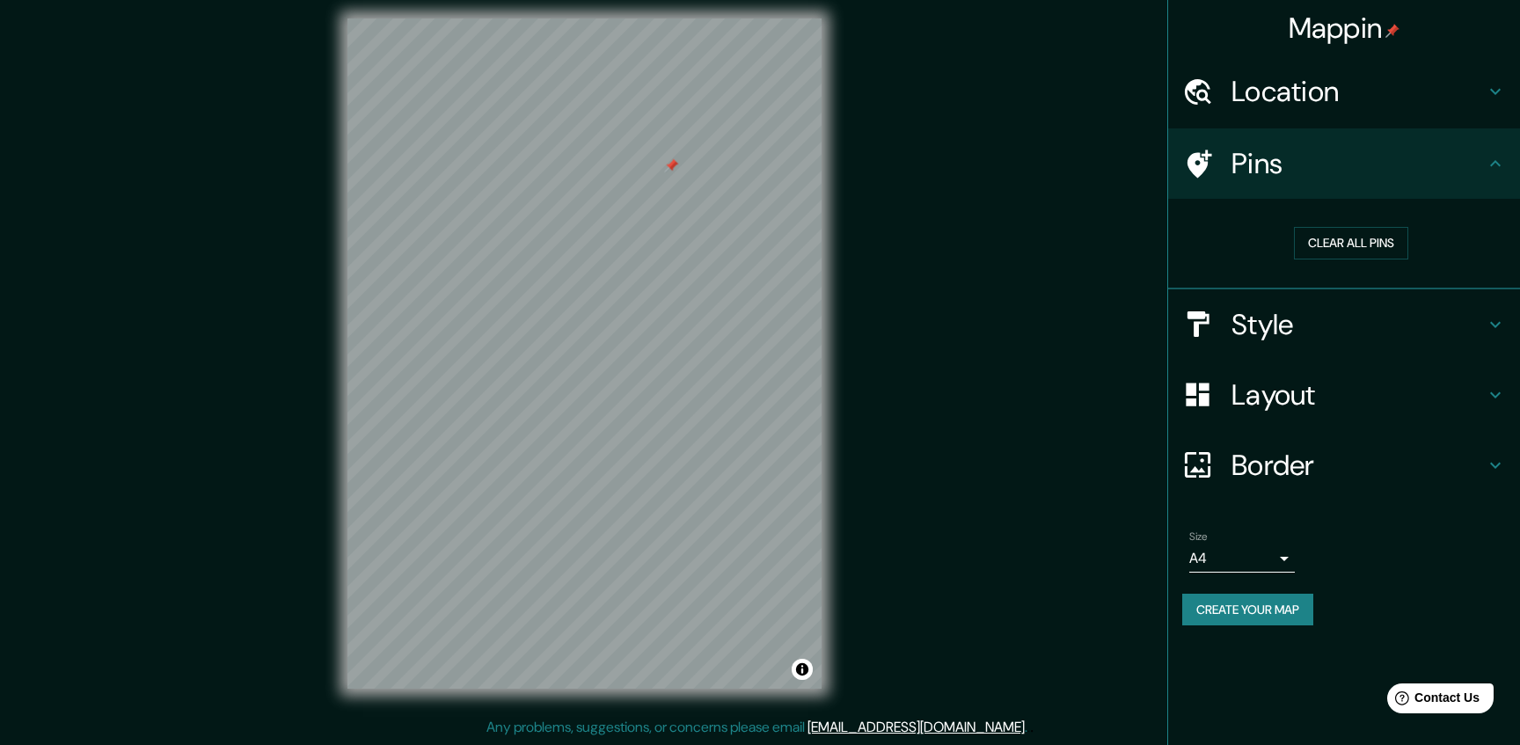
drag, startPoint x: 667, startPoint y: 158, endPoint x: 675, endPoint y: 163, distance: 9.1
click at [675, 163] on div at bounding box center [671, 166] width 14 height 14
click at [1360, 235] on button "Clear all pins" at bounding box center [1351, 243] width 114 height 33
click at [1386, 247] on button "Clear all pins" at bounding box center [1351, 243] width 114 height 33
click at [1283, 83] on h4 "Location" at bounding box center [1357, 91] width 253 height 35
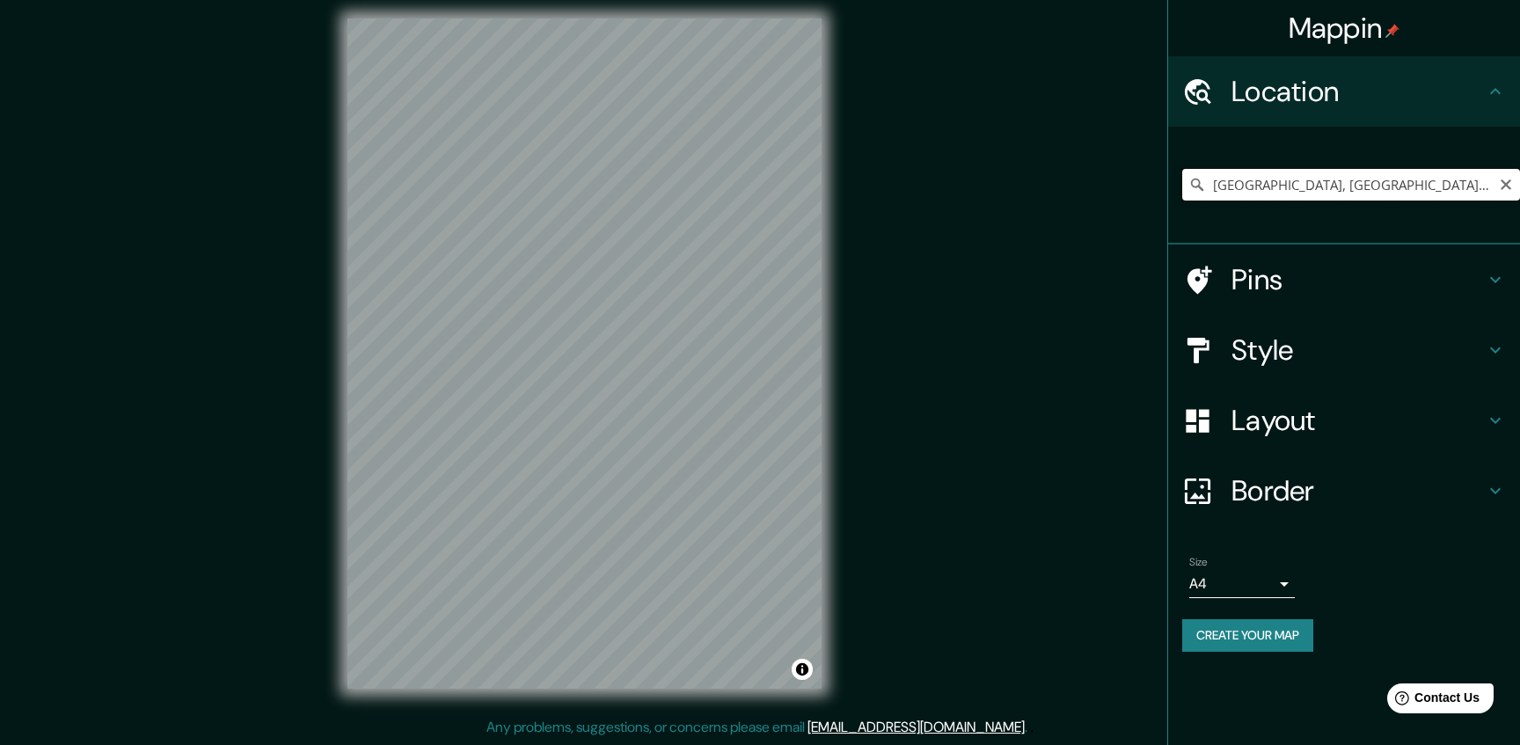
click at [1282, 191] on input "[GEOGRAPHIC_DATA], [GEOGRAPHIC_DATA], [GEOGRAPHIC_DATA]" at bounding box center [1351, 185] width 338 height 32
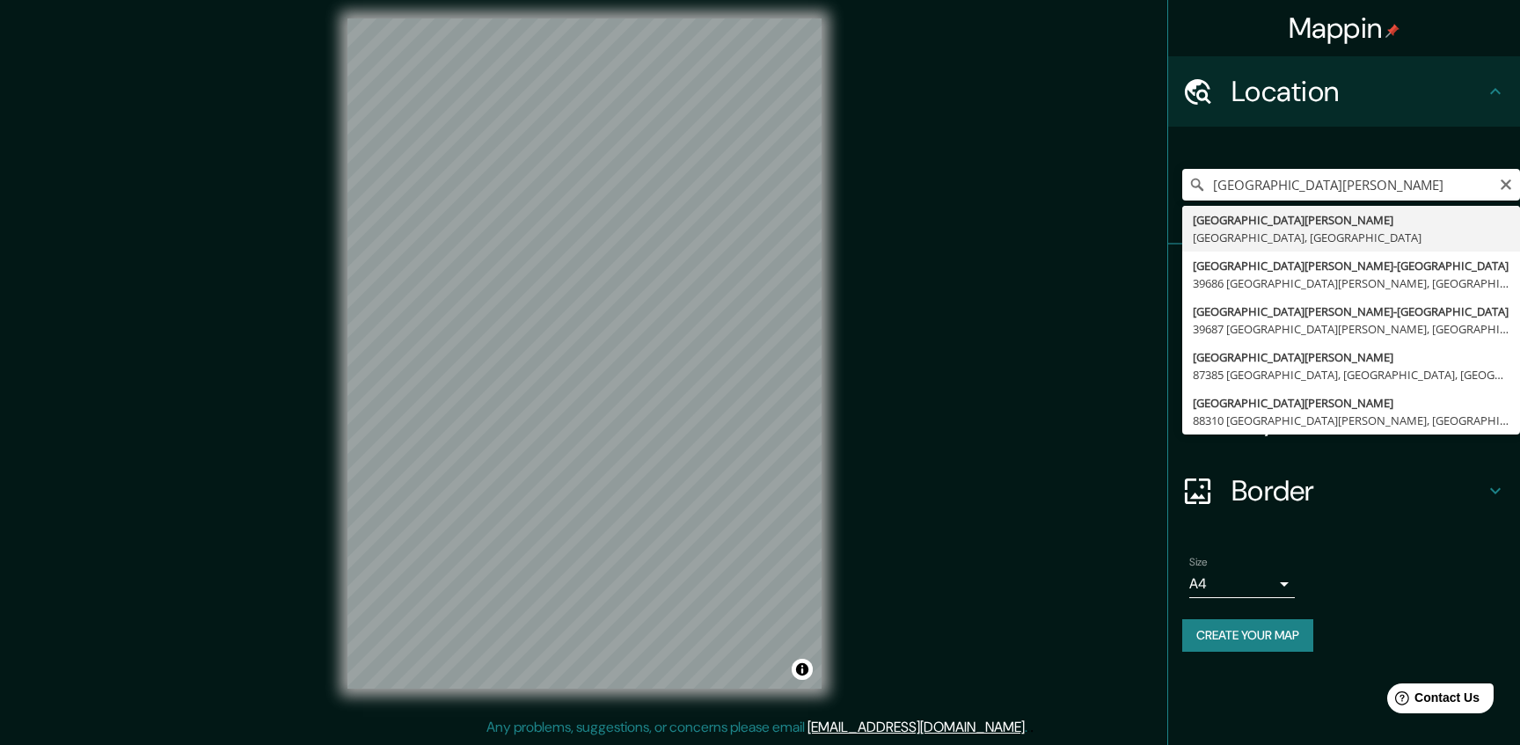
type input "[GEOGRAPHIC_DATA][PERSON_NAME], [GEOGRAPHIC_DATA], [GEOGRAPHIC_DATA]"
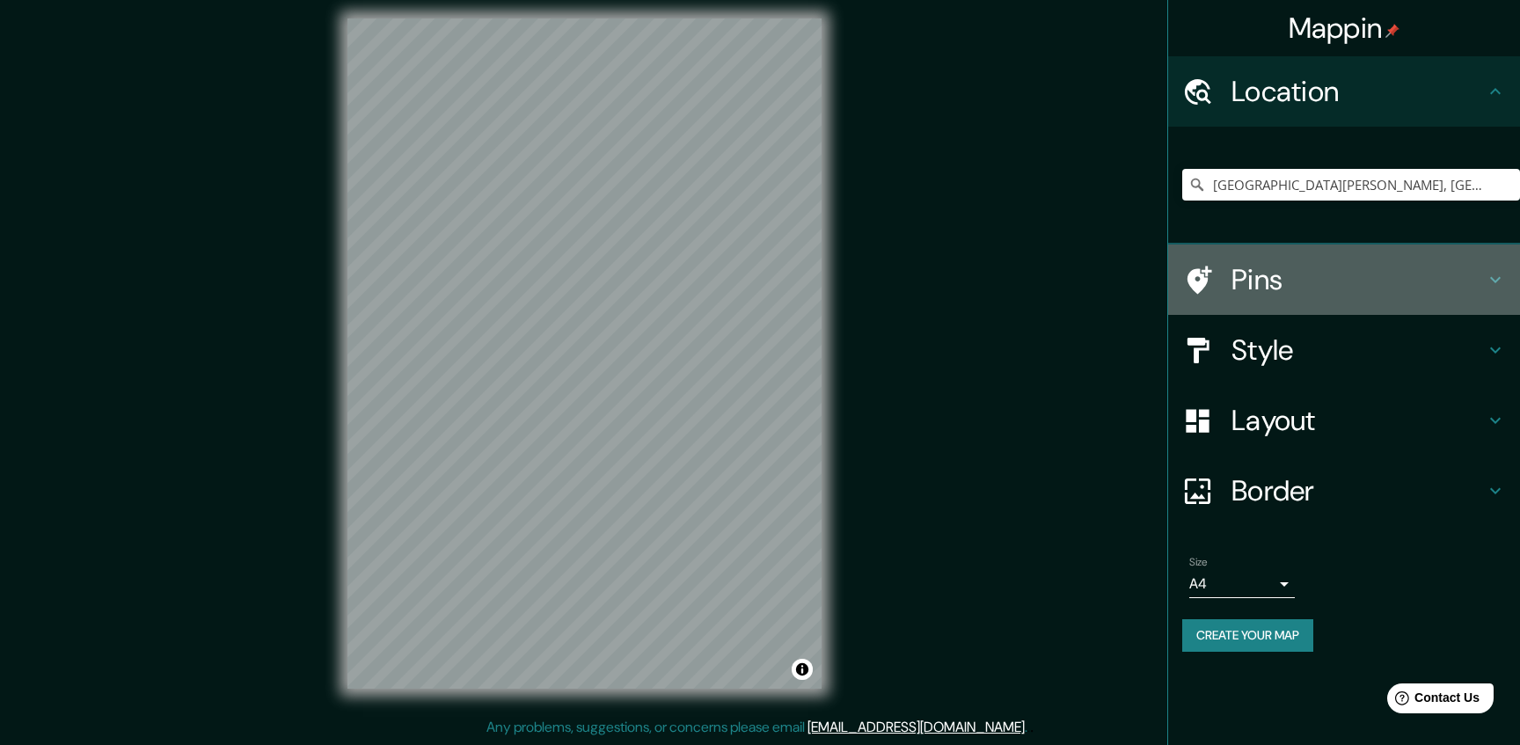
click at [1249, 281] on h4 "Pins" at bounding box center [1357, 279] width 253 height 35
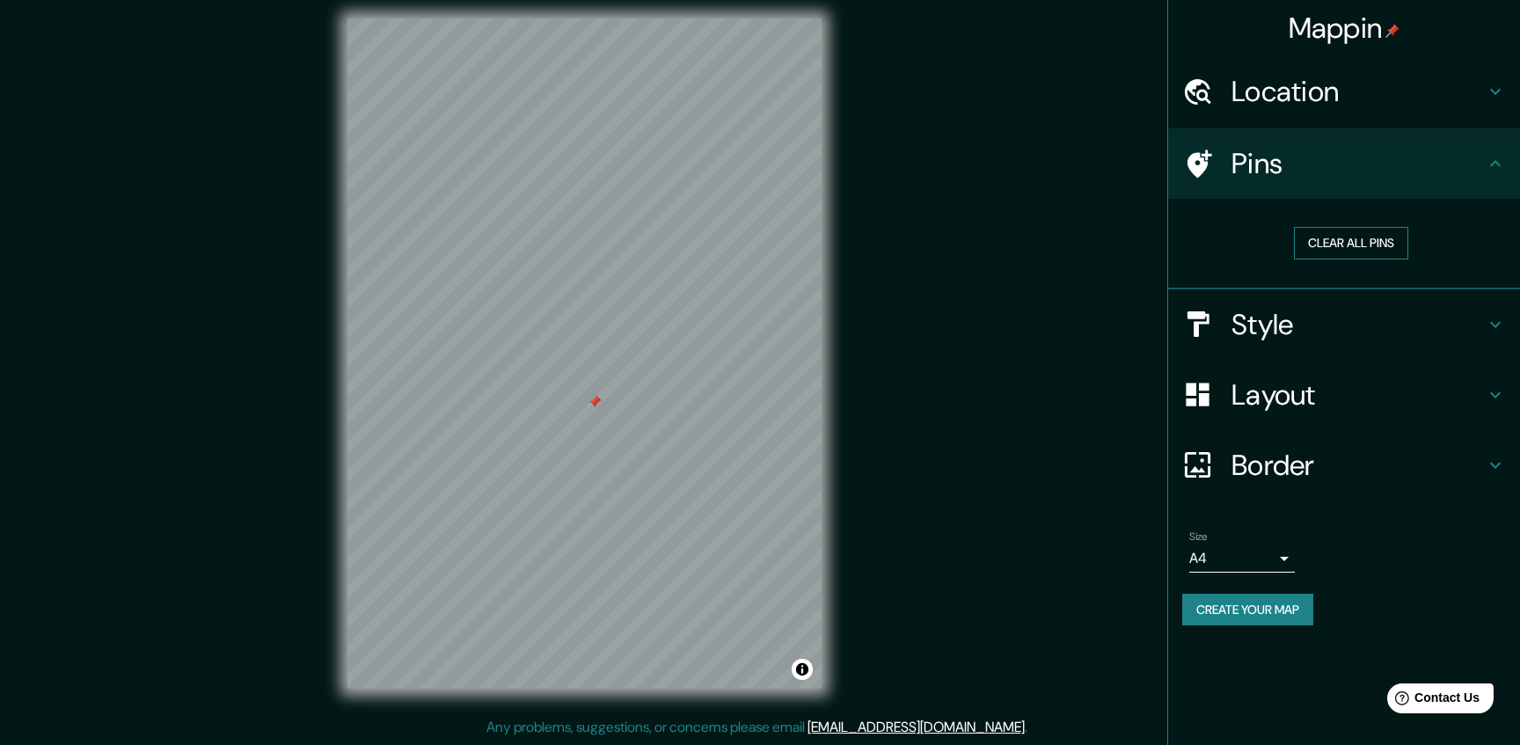
click at [1331, 246] on button "Clear all pins" at bounding box center [1351, 243] width 114 height 33
click at [1317, 247] on button "Clear all pins" at bounding box center [1351, 243] width 114 height 33
click at [1290, 98] on h4 "Location" at bounding box center [1357, 91] width 253 height 35
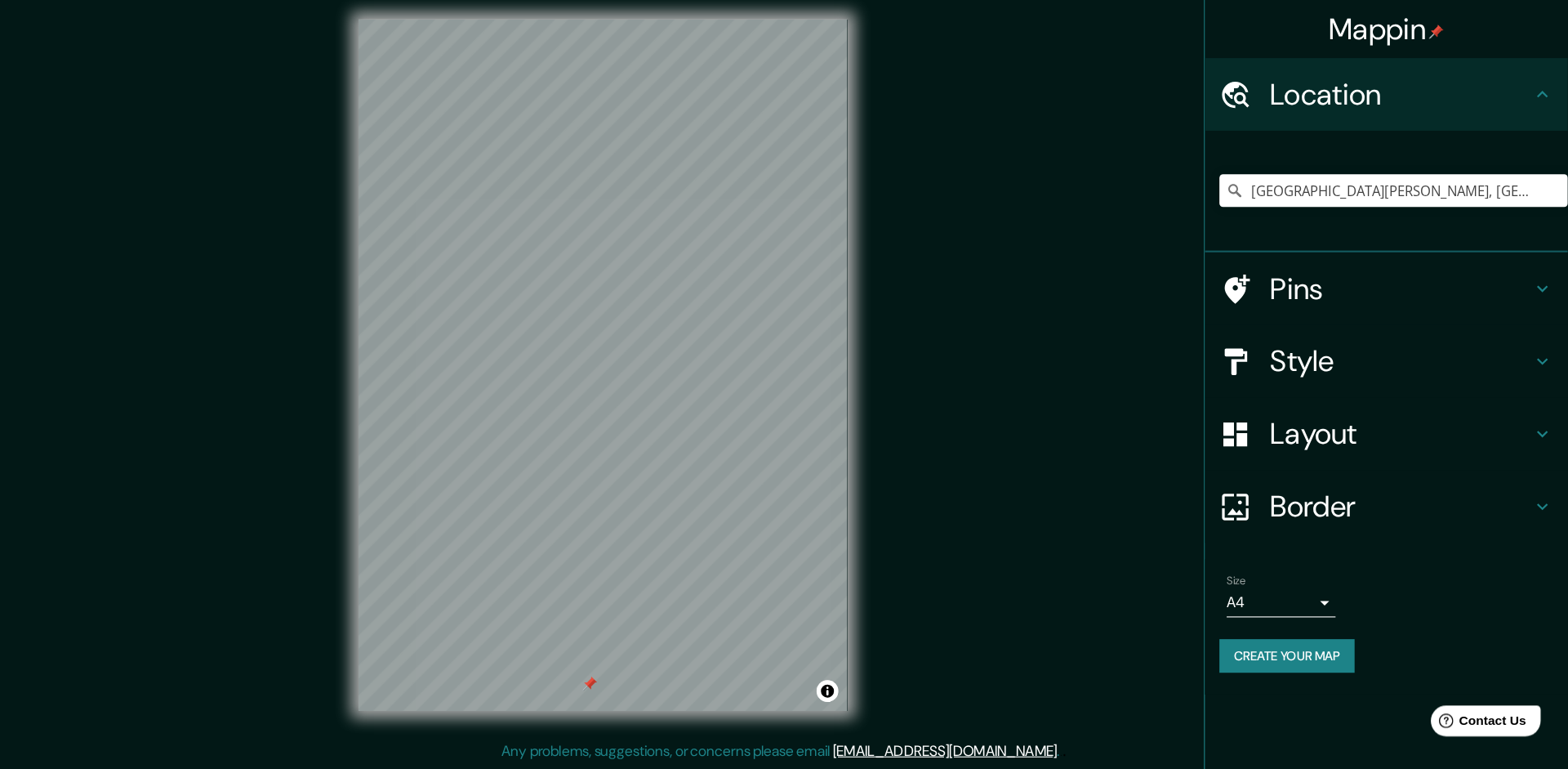
scroll to position [1, 0]
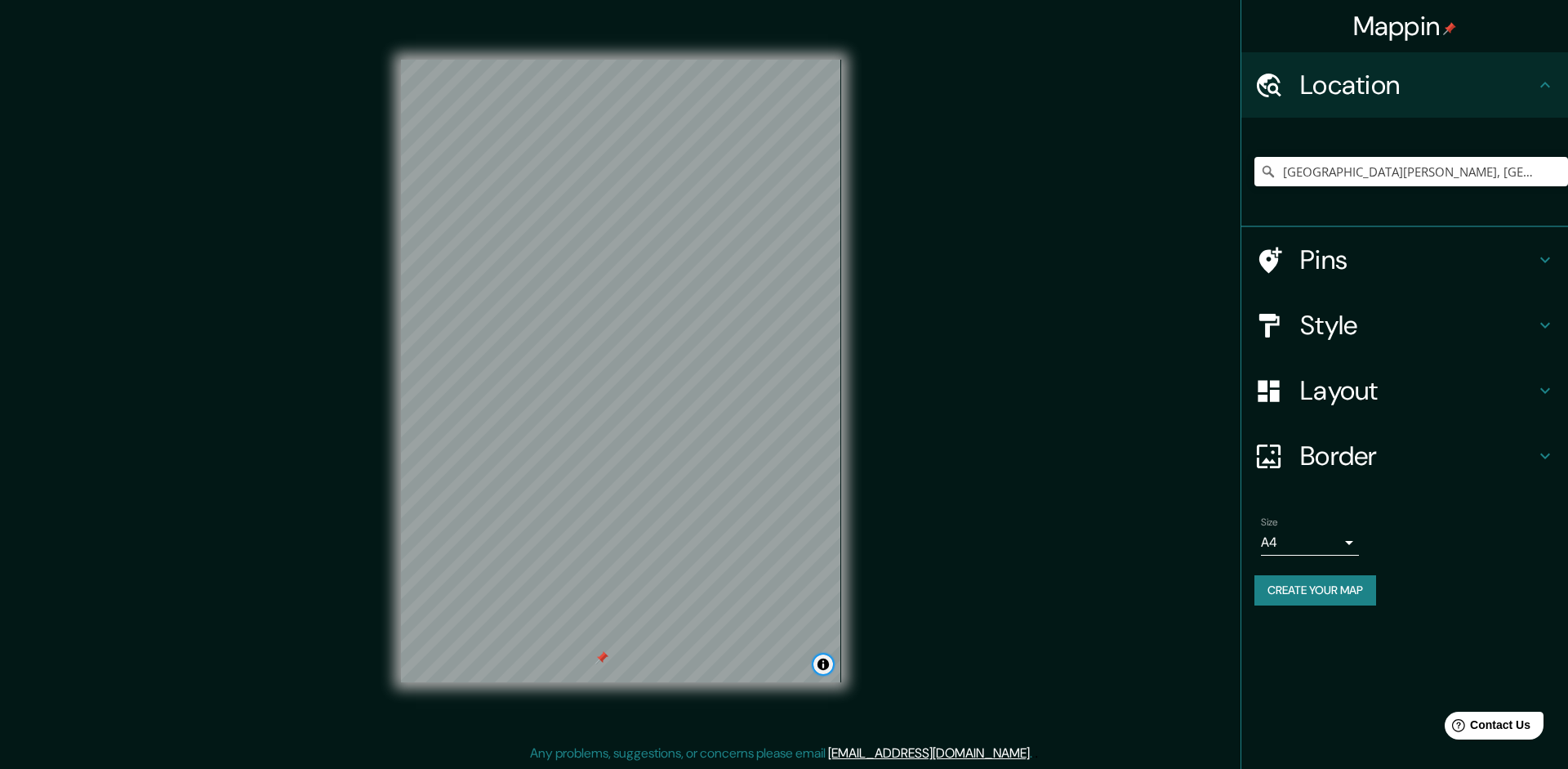
click at [821, 663] on button "Toggle attribution" at bounding box center [823, 664] width 19 height 20
click at [1332, 590] on button "Create your map" at bounding box center [1315, 590] width 122 height 31
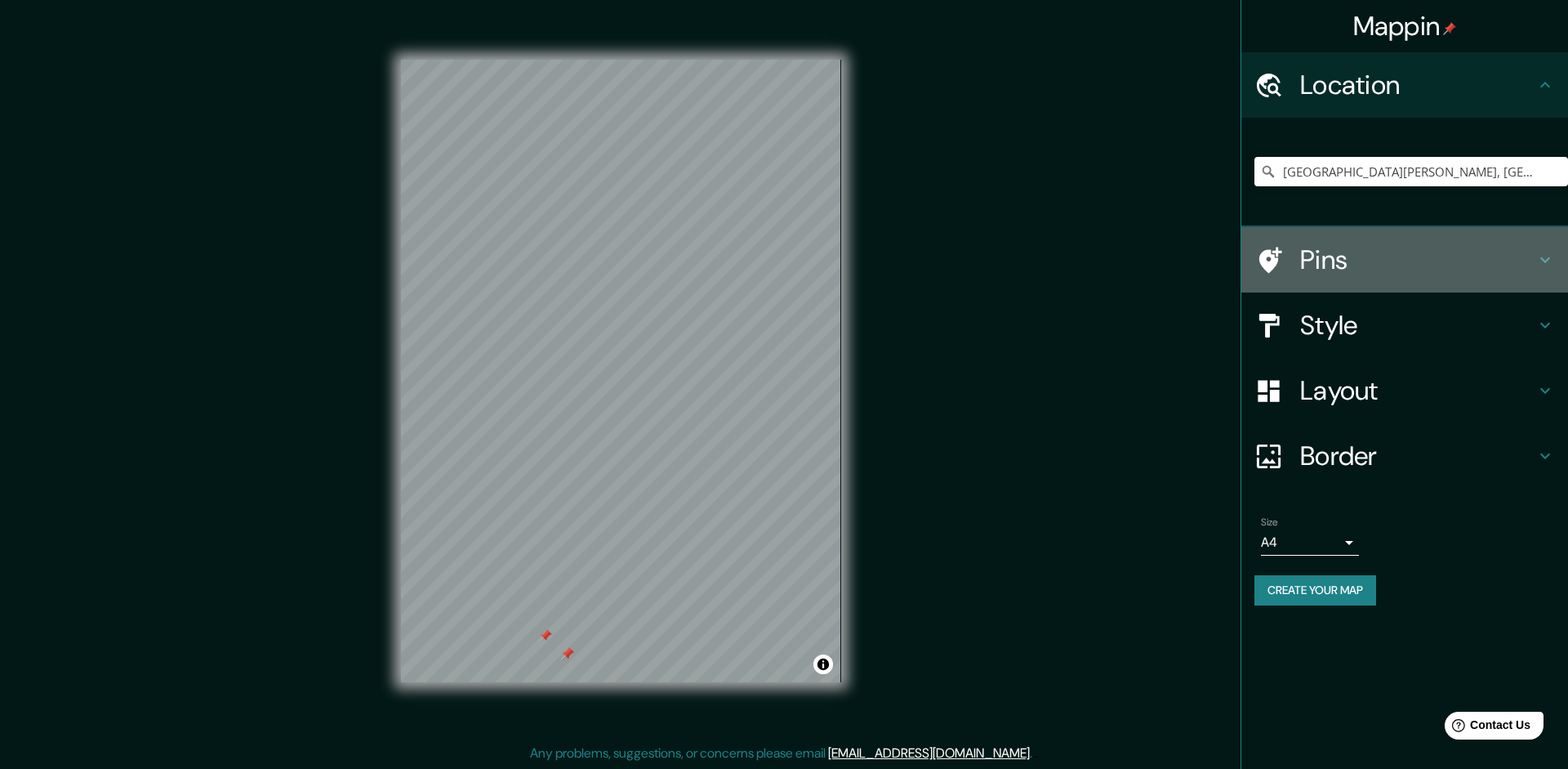
click at [1341, 253] on h4 "Pins" at bounding box center [1417, 259] width 235 height 33
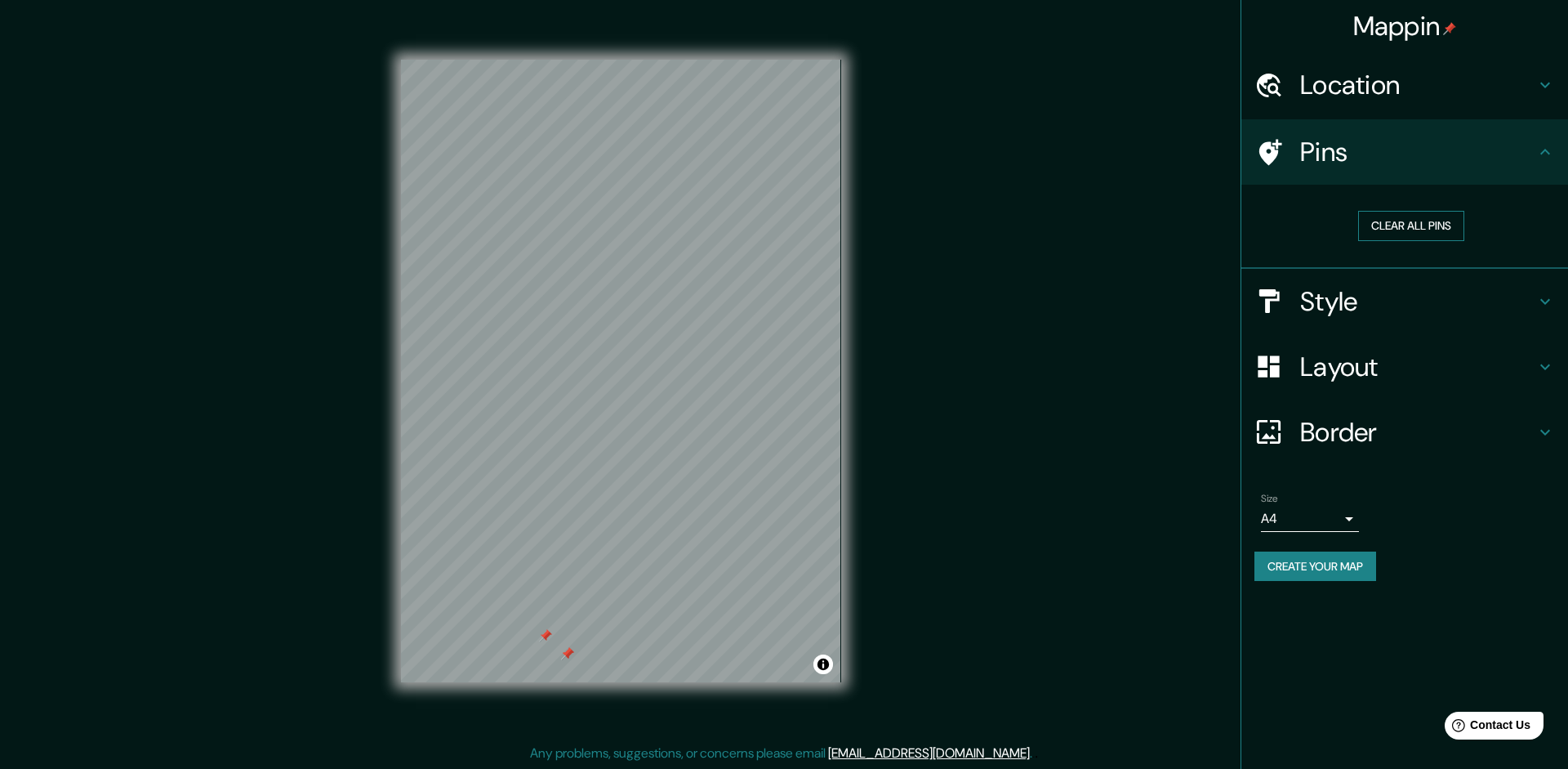
click at [1382, 214] on button "Clear all pins" at bounding box center [1411, 226] width 106 height 31
